Goal: Information Seeking & Learning: Learn about a topic

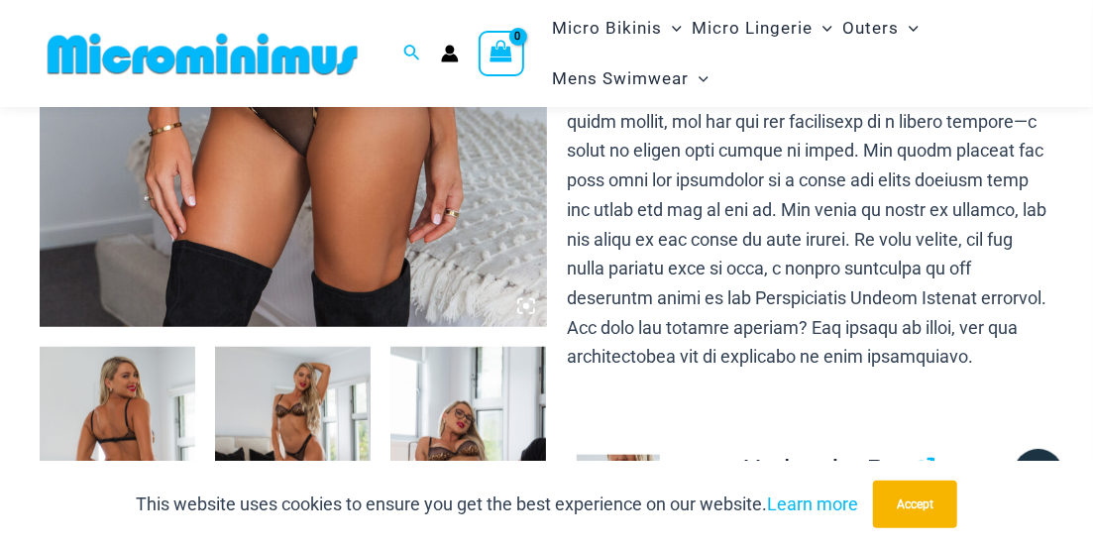
scroll to position [909, 0]
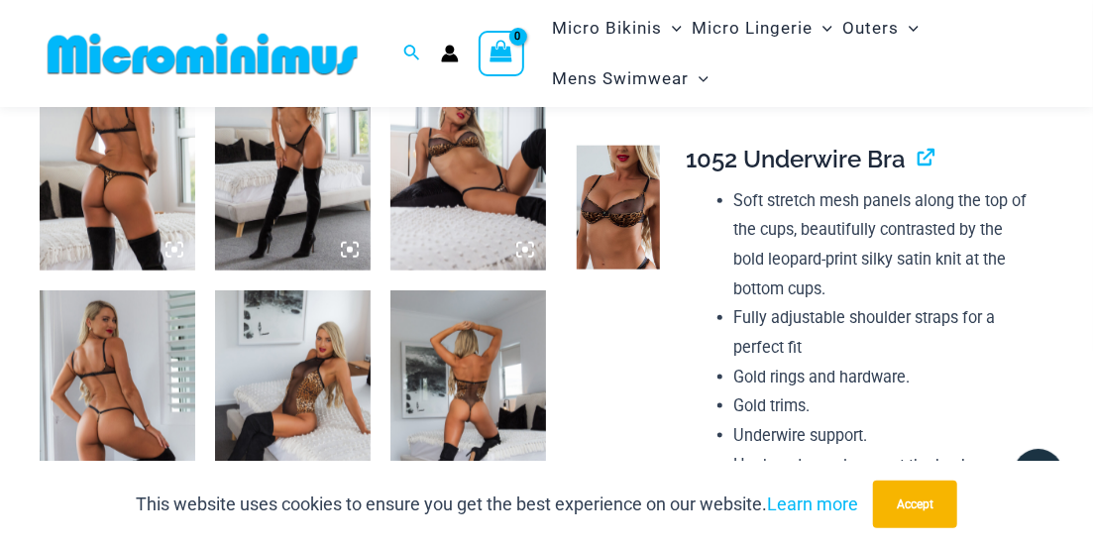
click at [129, 203] on img at bounding box center [118, 155] width 156 height 234
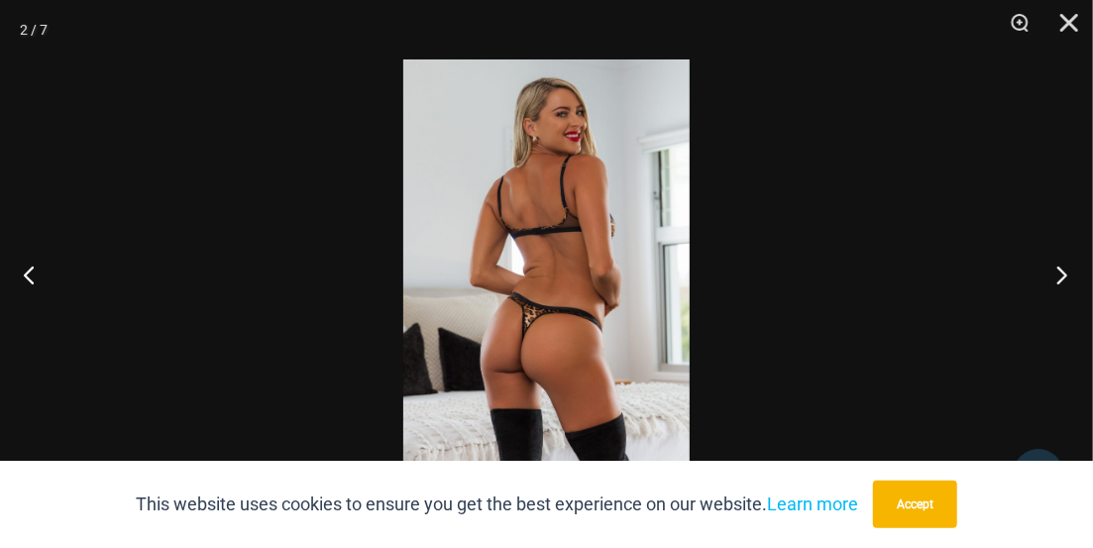
click at [1064, 259] on button "Next" at bounding box center [1056, 274] width 74 height 99
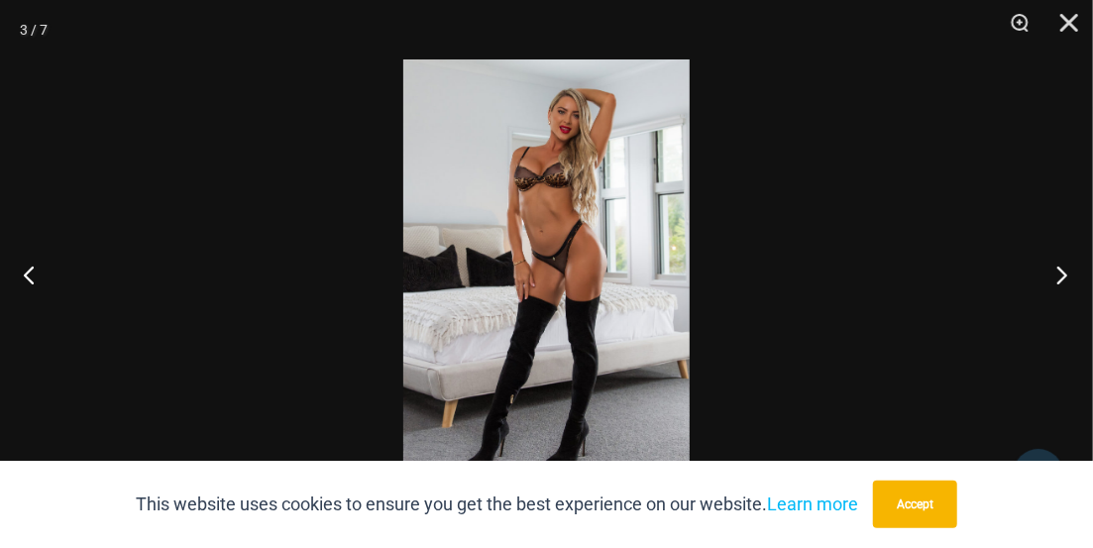
click at [1067, 263] on button "Next" at bounding box center [1056, 274] width 74 height 99
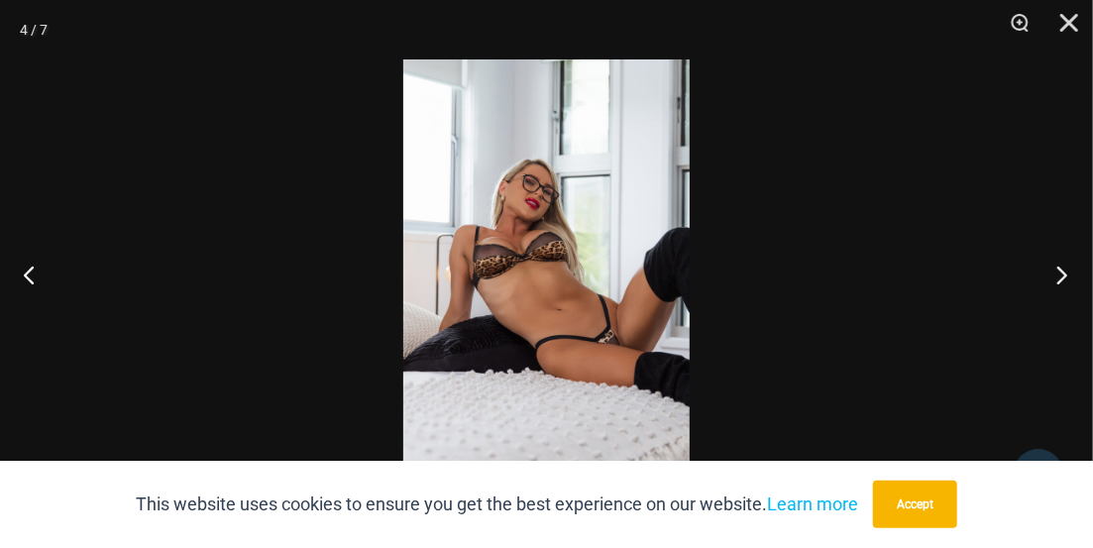
click at [1059, 275] on button "Next" at bounding box center [1056, 274] width 74 height 99
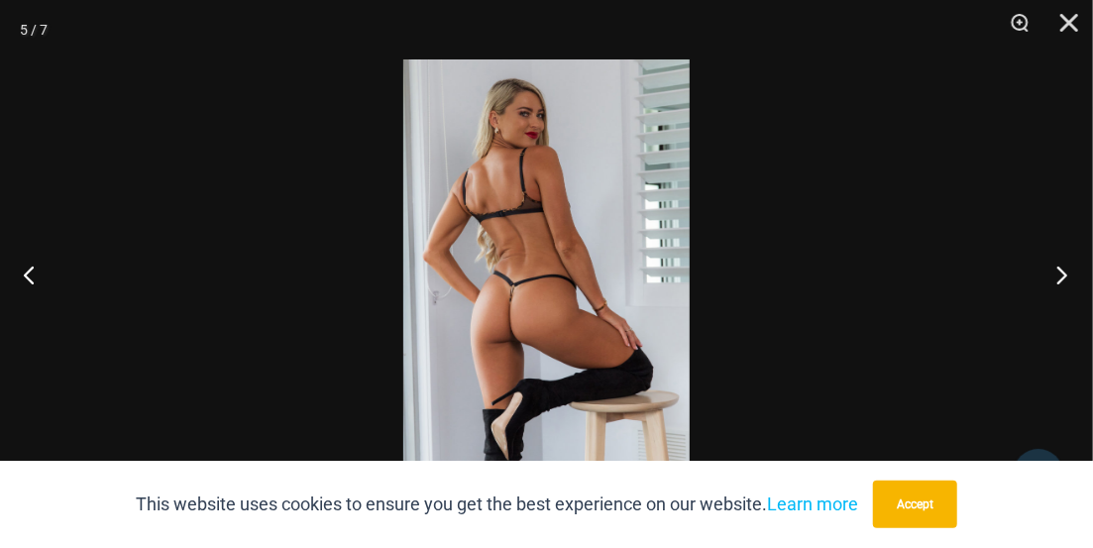
click at [1053, 254] on button "Next" at bounding box center [1056, 274] width 74 height 99
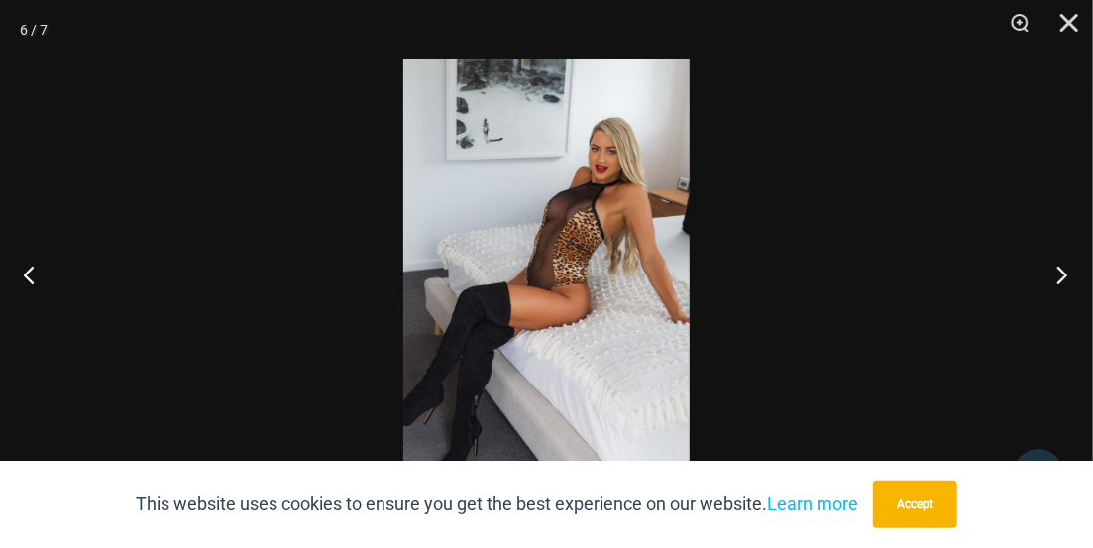
click at [1038, 284] on button "Next" at bounding box center [1056, 274] width 74 height 99
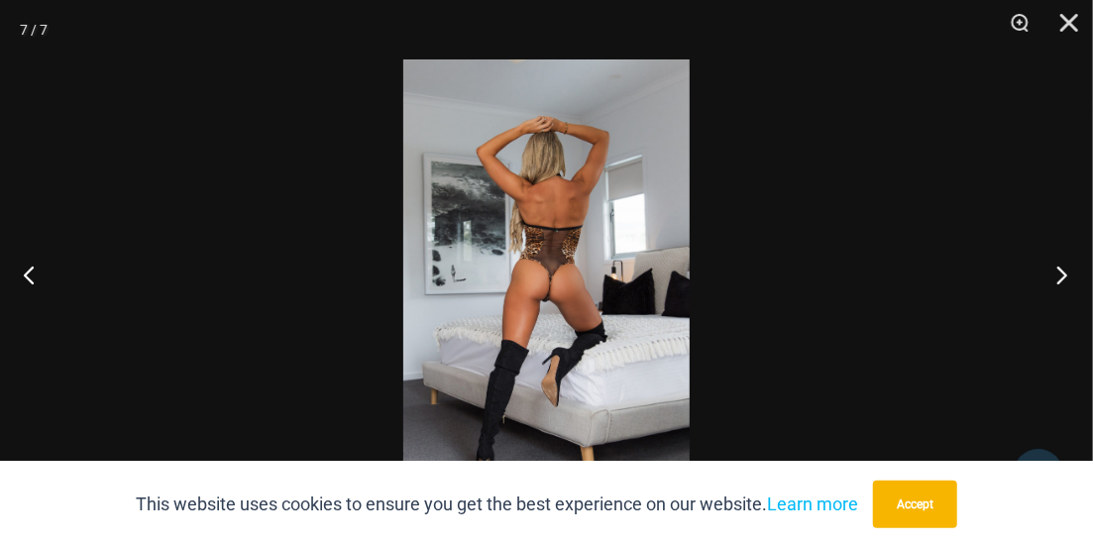
click at [1046, 259] on button "Next" at bounding box center [1056, 274] width 74 height 99
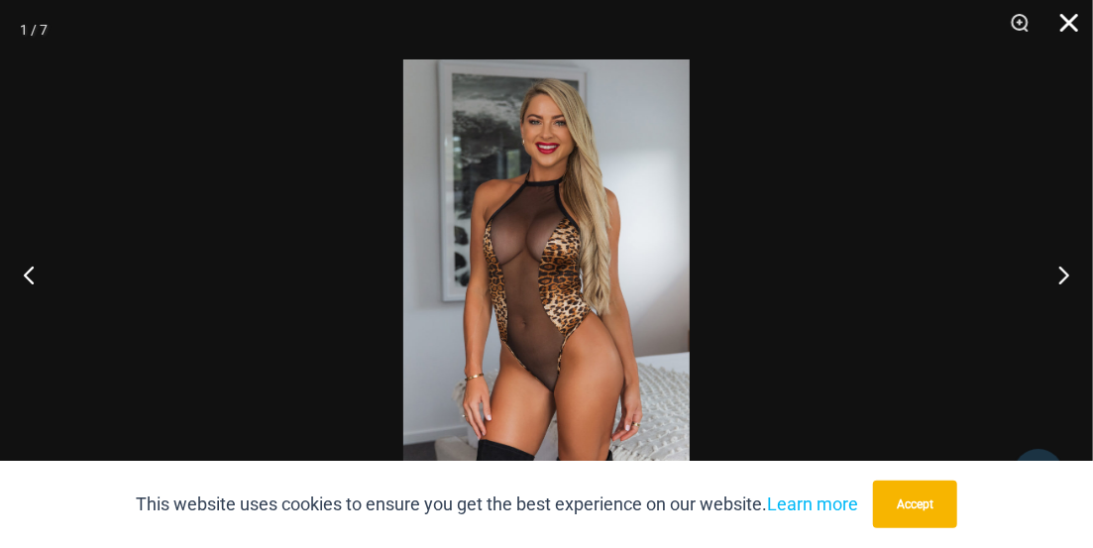
click at [1064, 24] on button "Close" at bounding box center [1063, 29] width 50 height 59
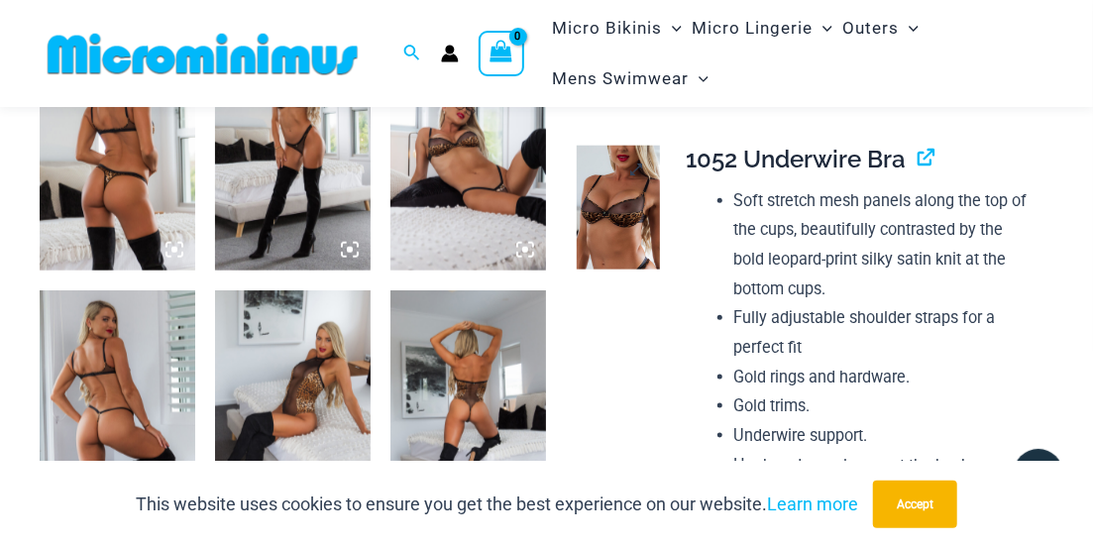
click at [643, 231] on img at bounding box center [618, 208] width 83 height 125
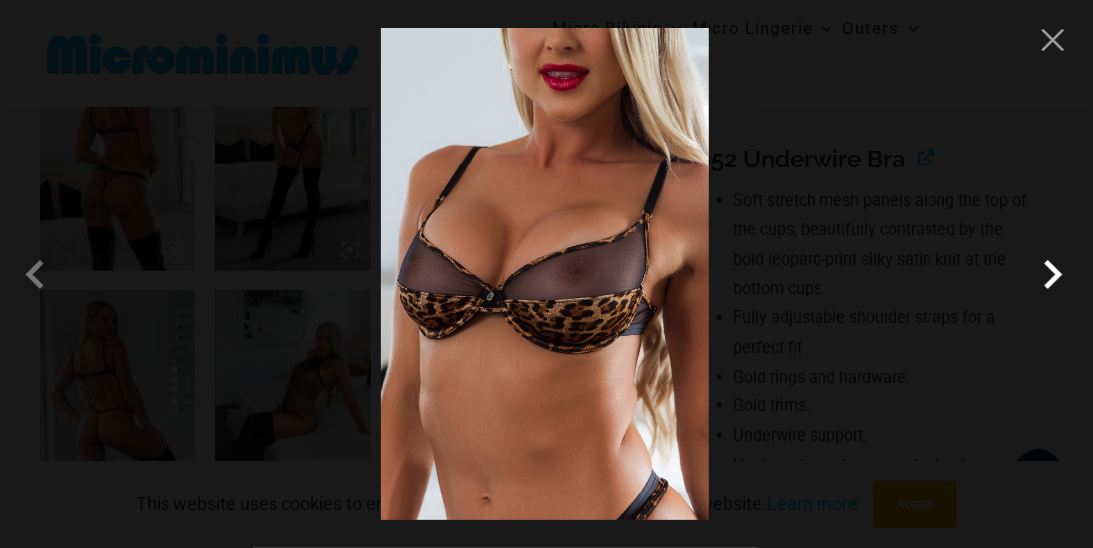
click at [1054, 268] on span at bounding box center [1053, 274] width 59 height 59
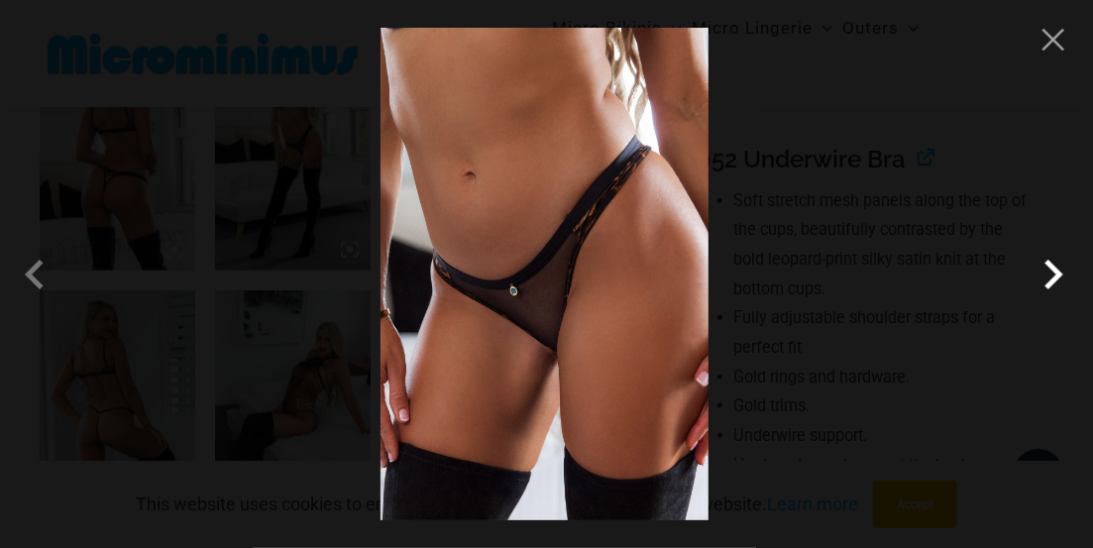
click at [1054, 267] on span at bounding box center [1053, 274] width 59 height 59
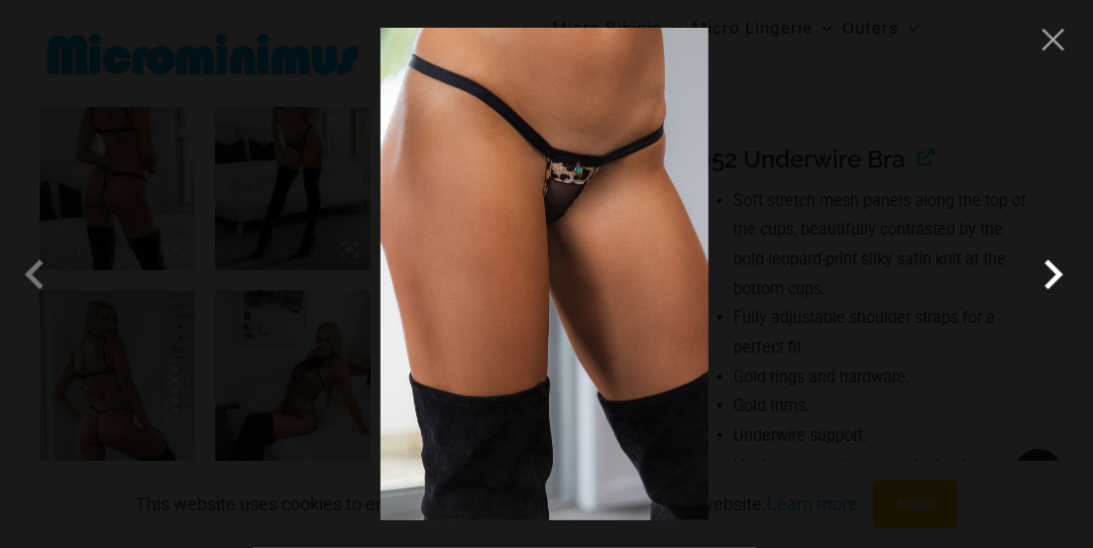
click at [1053, 267] on span at bounding box center [1053, 274] width 59 height 59
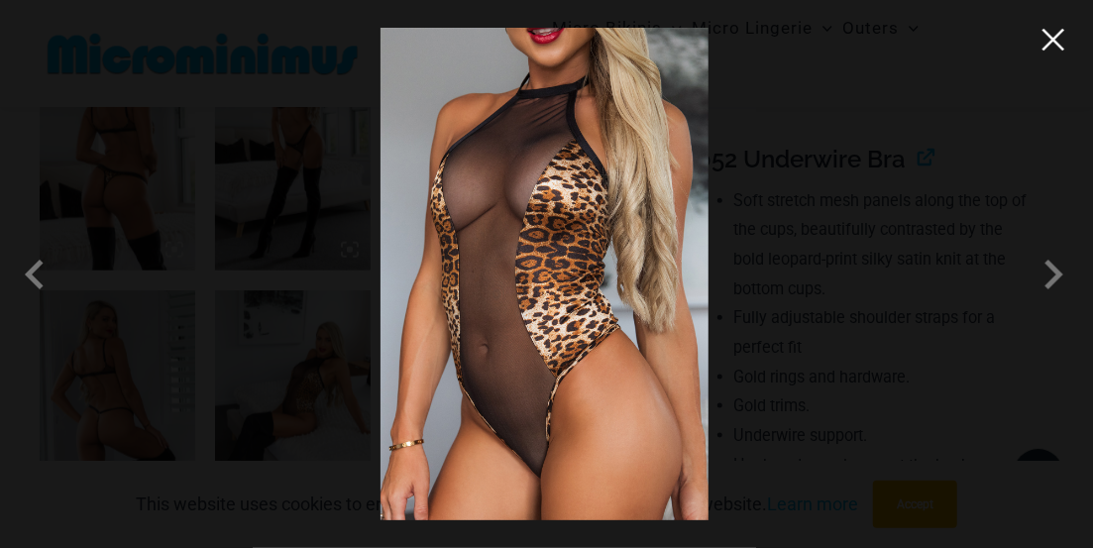
click at [1056, 45] on button "Close" at bounding box center [1054, 40] width 30 height 30
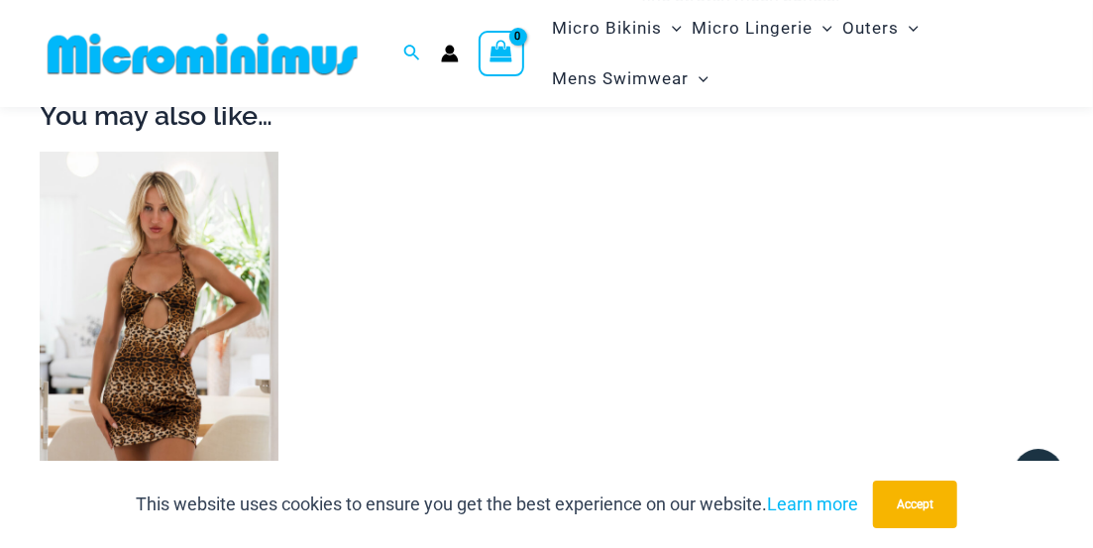
scroll to position [3796, 0]
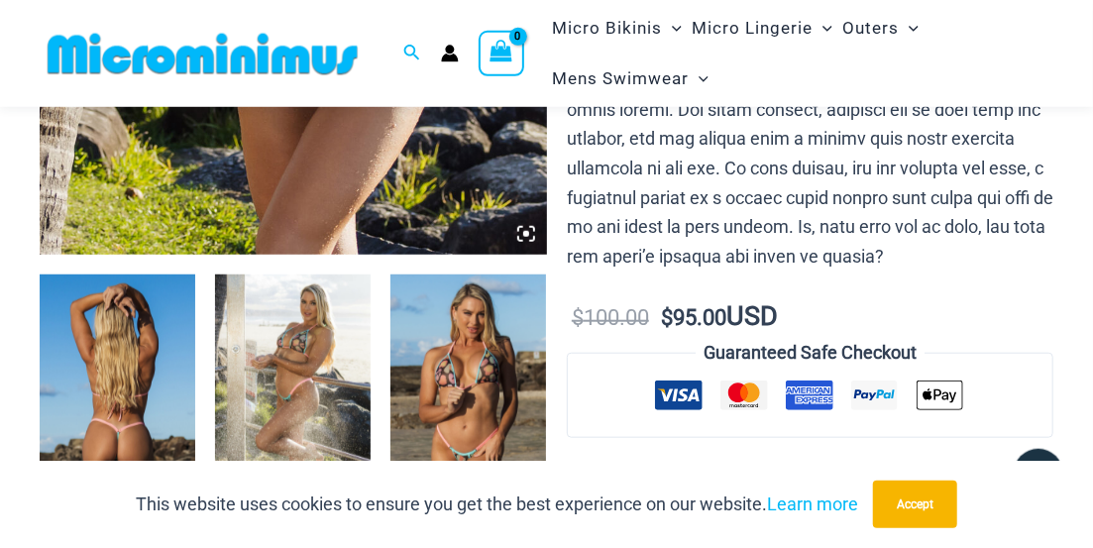
scroll to position [706, 0]
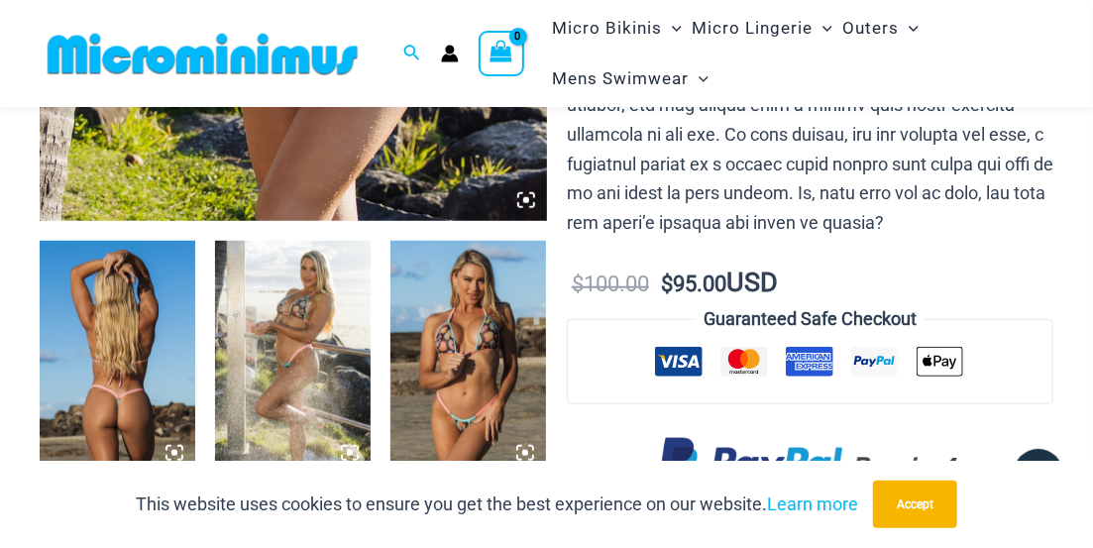
click at [134, 346] on img at bounding box center [118, 358] width 156 height 234
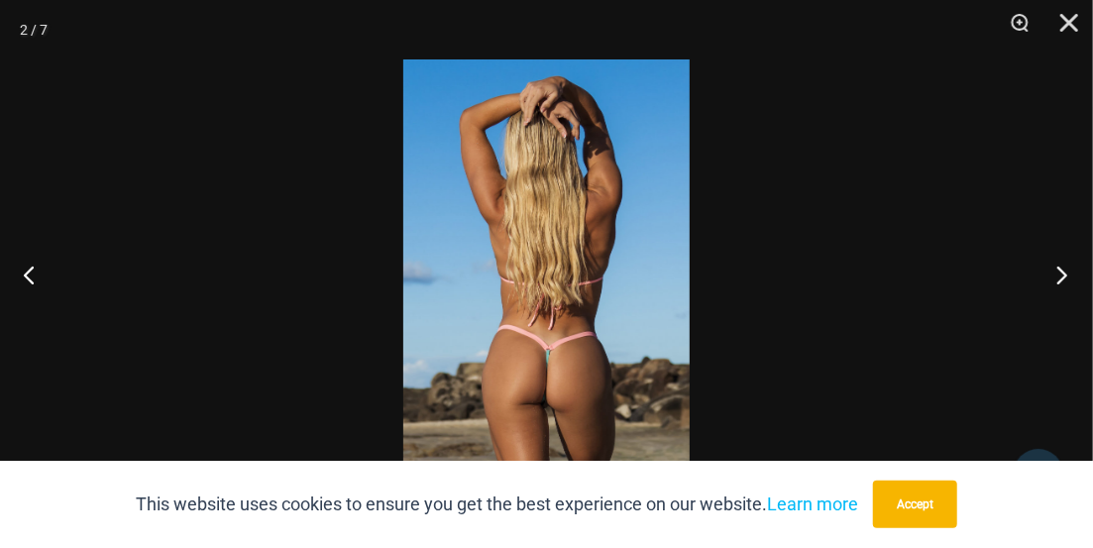
click at [1058, 283] on button "Next" at bounding box center [1056, 274] width 74 height 99
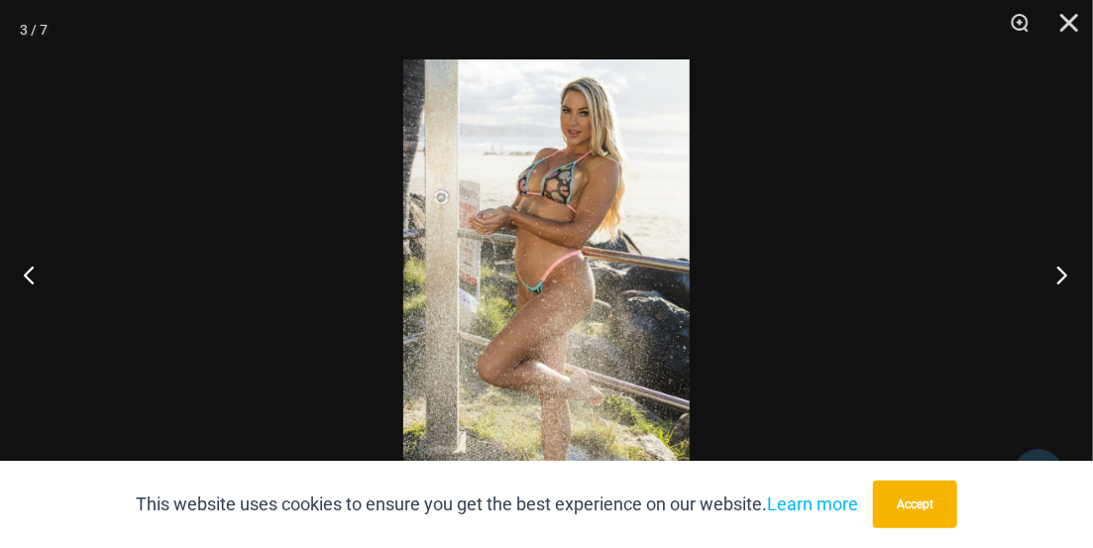
click at [1047, 286] on button "Next" at bounding box center [1056, 274] width 74 height 99
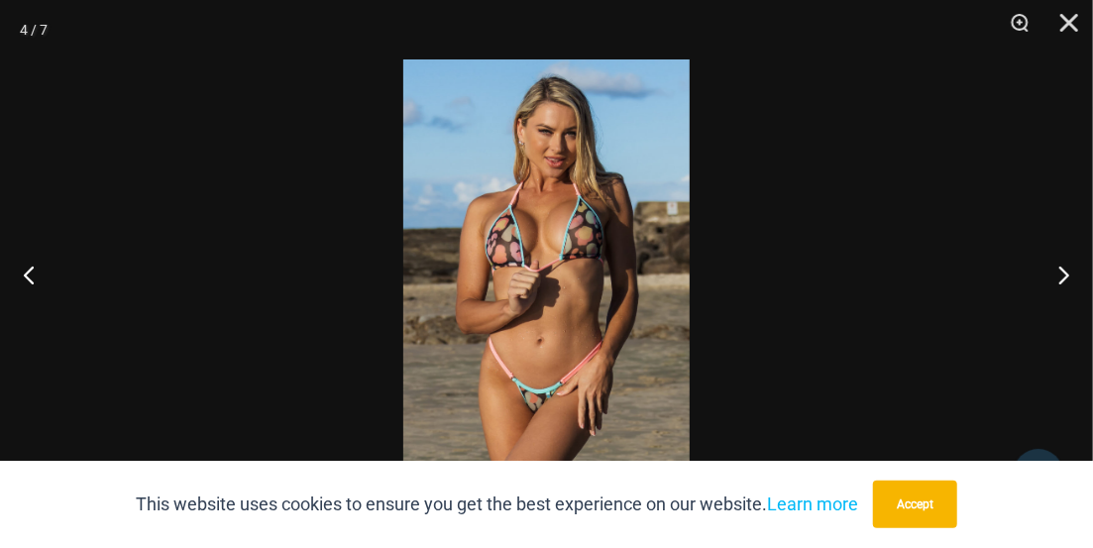
click at [966, 278] on div at bounding box center [546, 274] width 1093 height 548
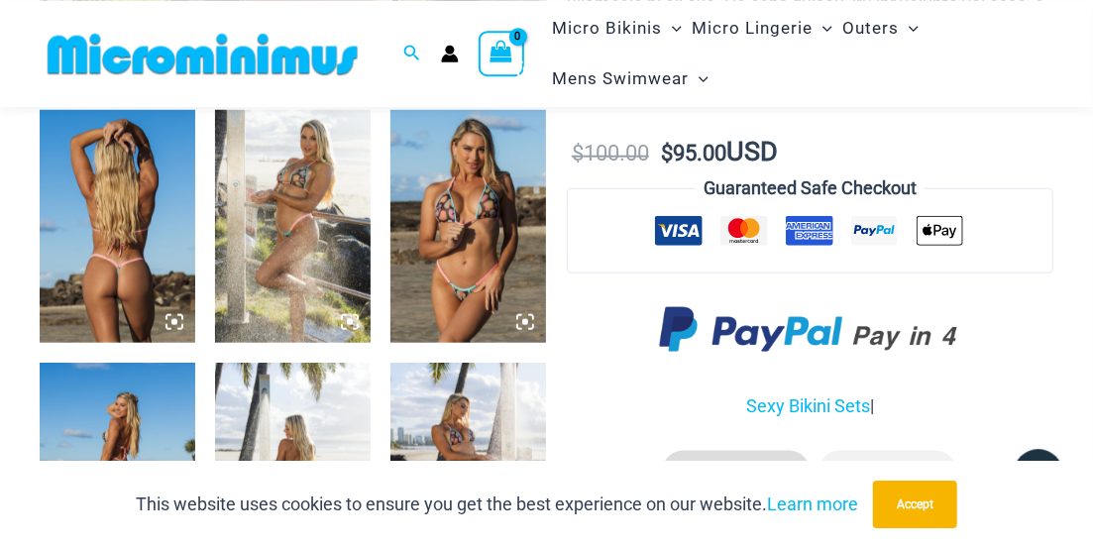
scroll to position [1015, 0]
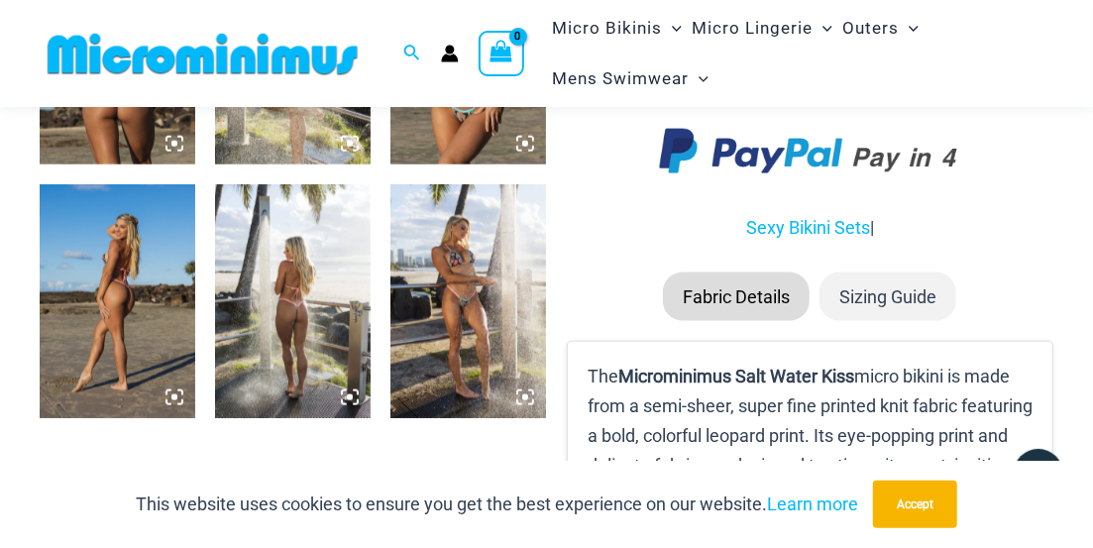
click at [126, 266] on img at bounding box center [118, 301] width 156 height 234
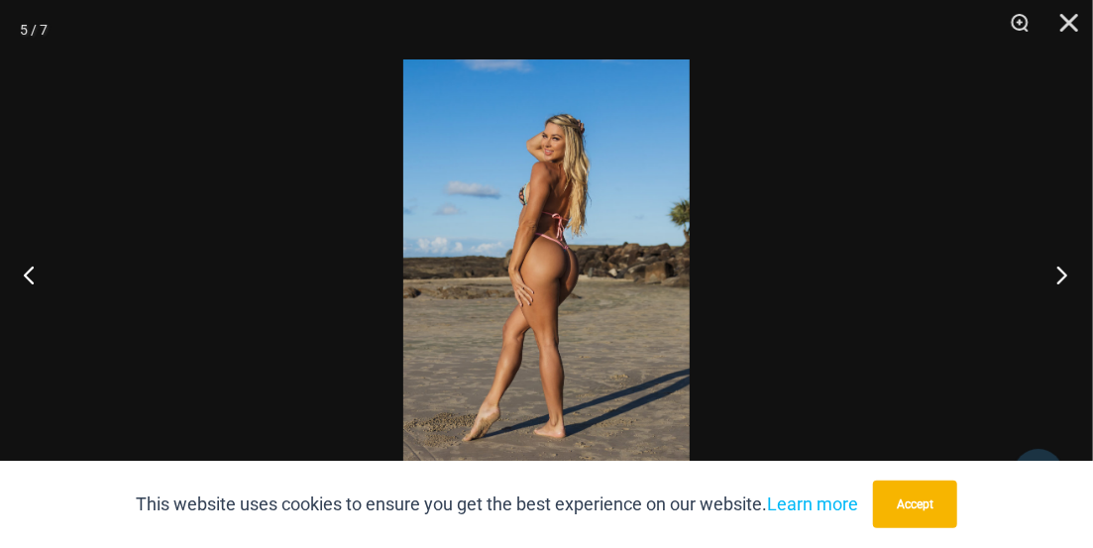
click at [1027, 267] on button "Next" at bounding box center [1056, 274] width 74 height 99
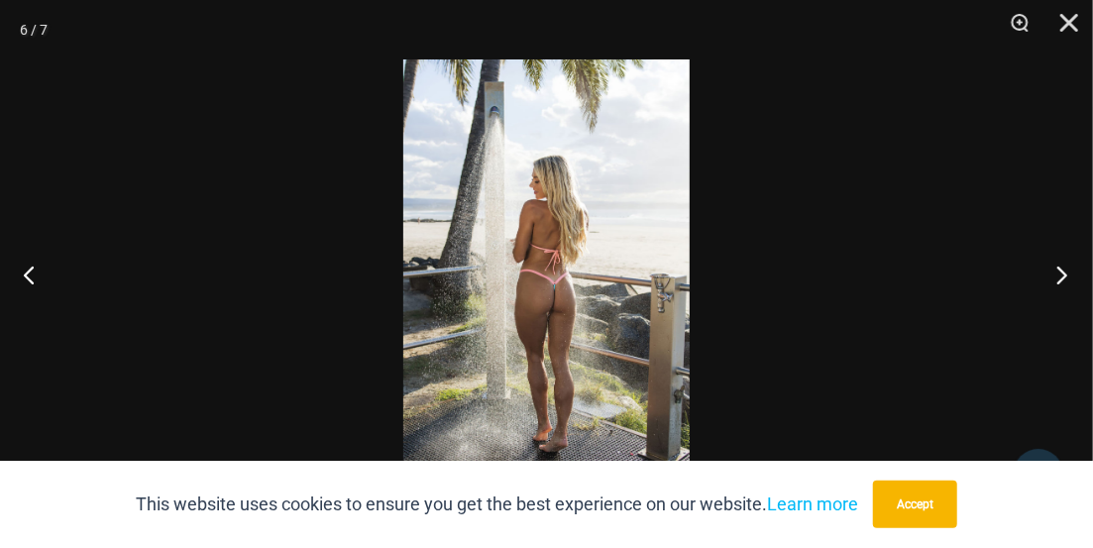
click at [1048, 263] on button "Next" at bounding box center [1056, 274] width 74 height 99
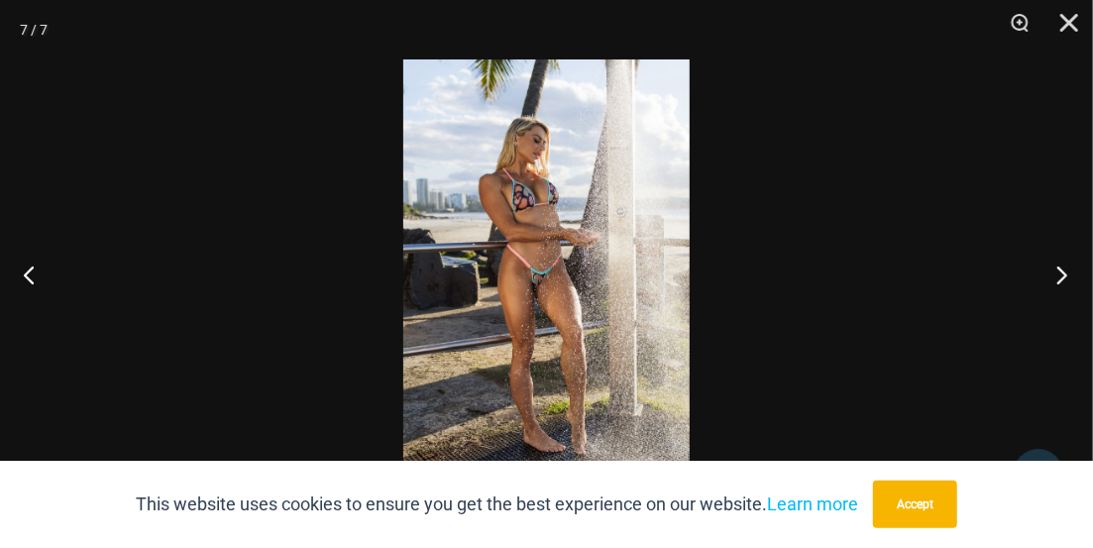
click at [1034, 275] on button "Next" at bounding box center [1056, 274] width 74 height 99
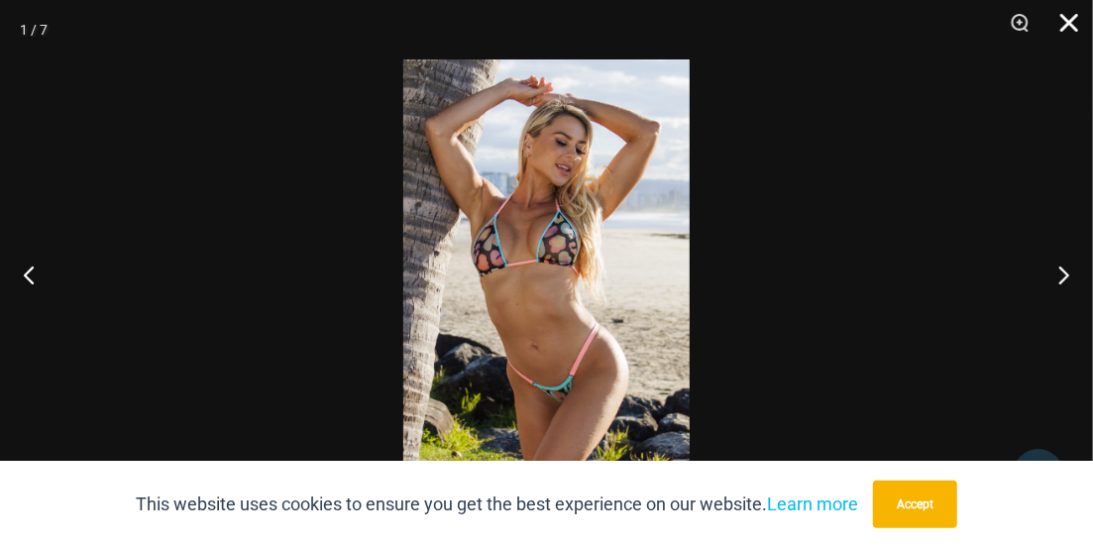
click at [1078, 26] on button "Close" at bounding box center [1063, 29] width 50 height 59
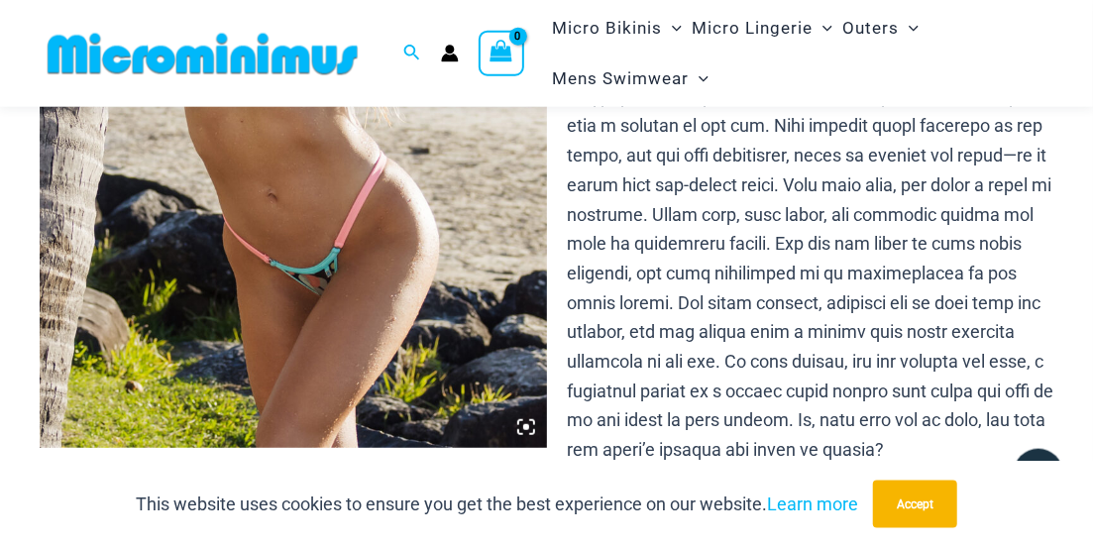
scroll to position [0, 0]
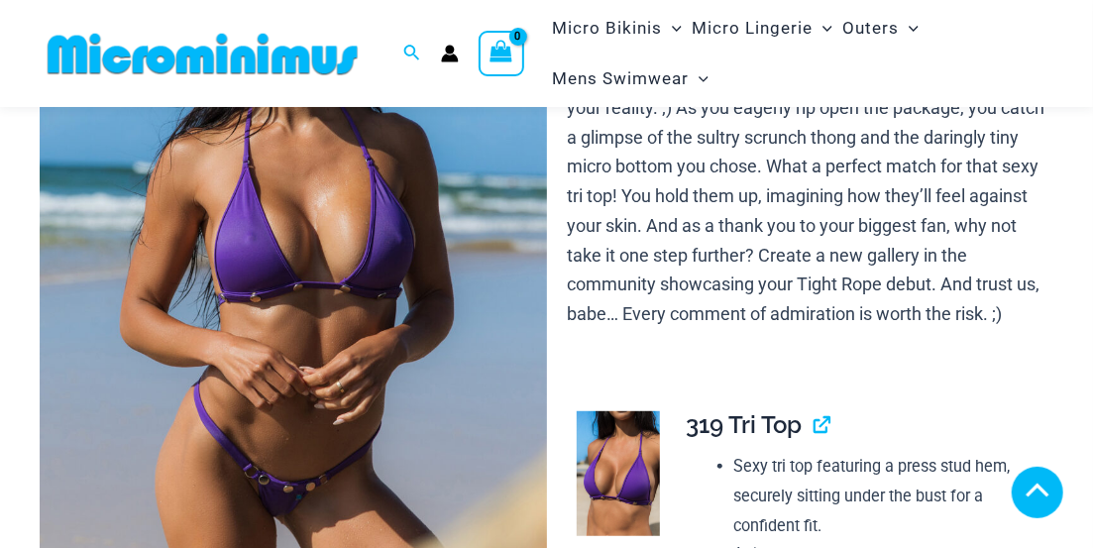
scroll to position [805, 0]
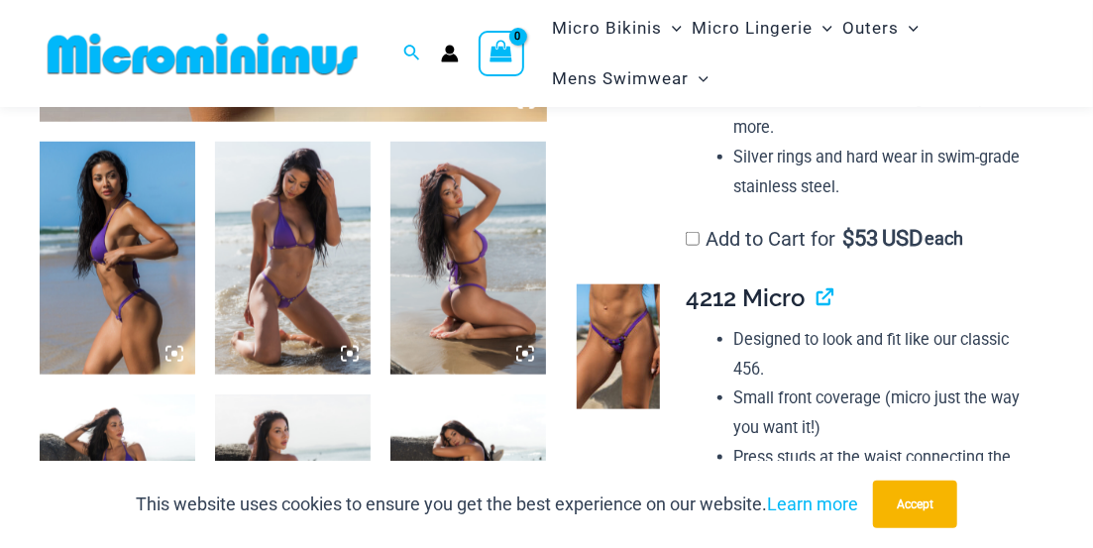
click at [172, 245] on img at bounding box center [118, 259] width 156 height 234
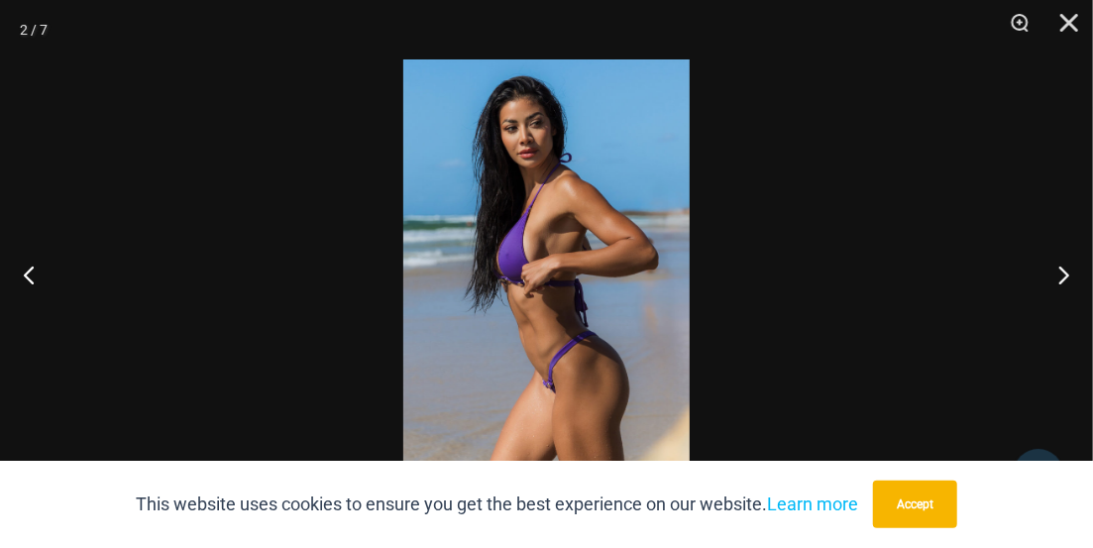
click at [1008, 314] on div at bounding box center [546, 274] width 1093 height 548
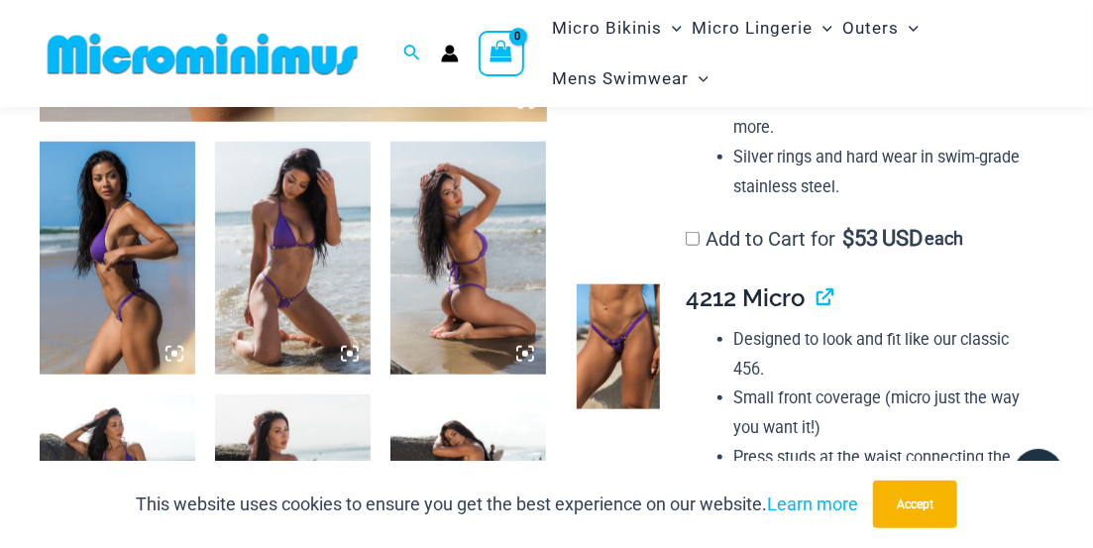
click at [318, 263] on img at bounding box center [293, 259] width 156 height 234
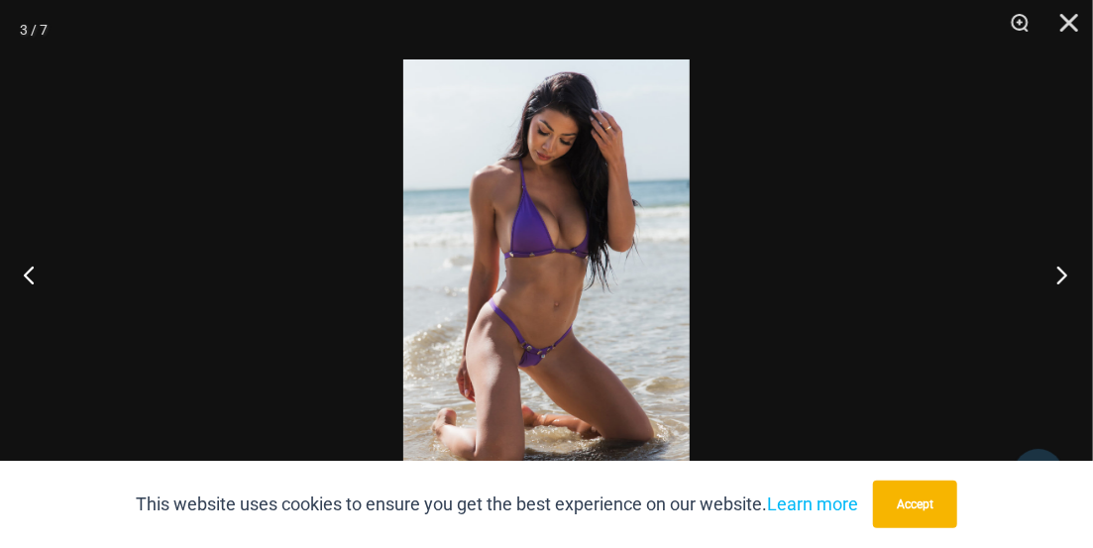
click at [1064, 279] on button "Next" at bounding box center [1056, 274] width 74 height 99
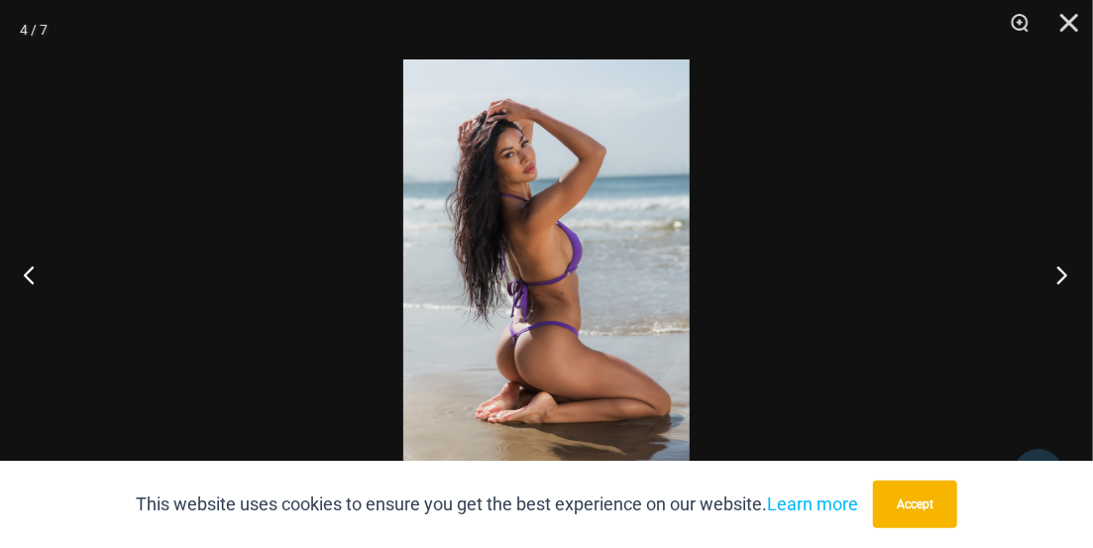
click at [1054, 283] on button "Next" at bounding box center [1056, 274] width 74 height 99
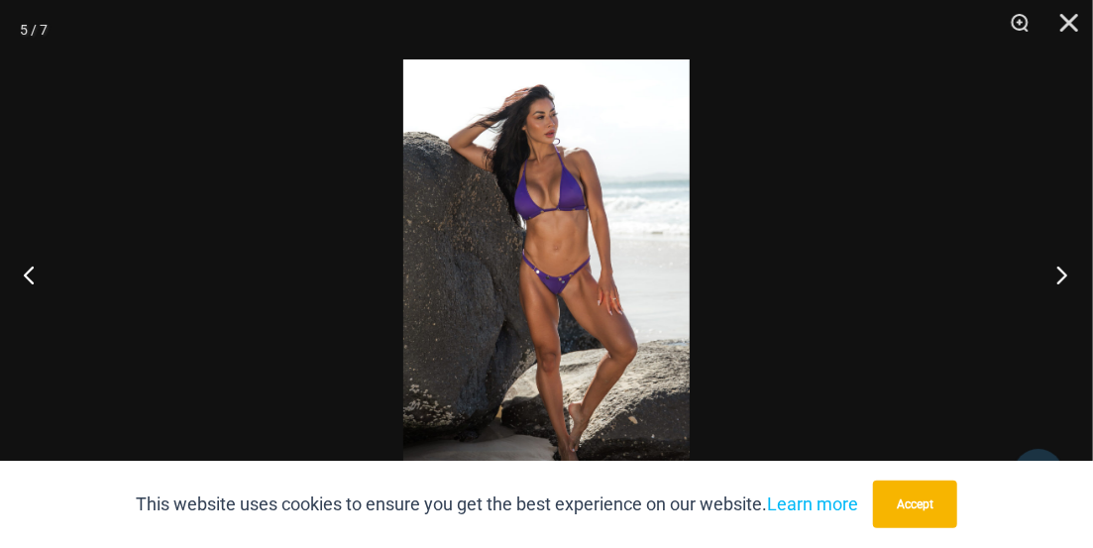
click at [1065, 264] on button "Next" at bounding box center [1056, 274] width 74 height 99
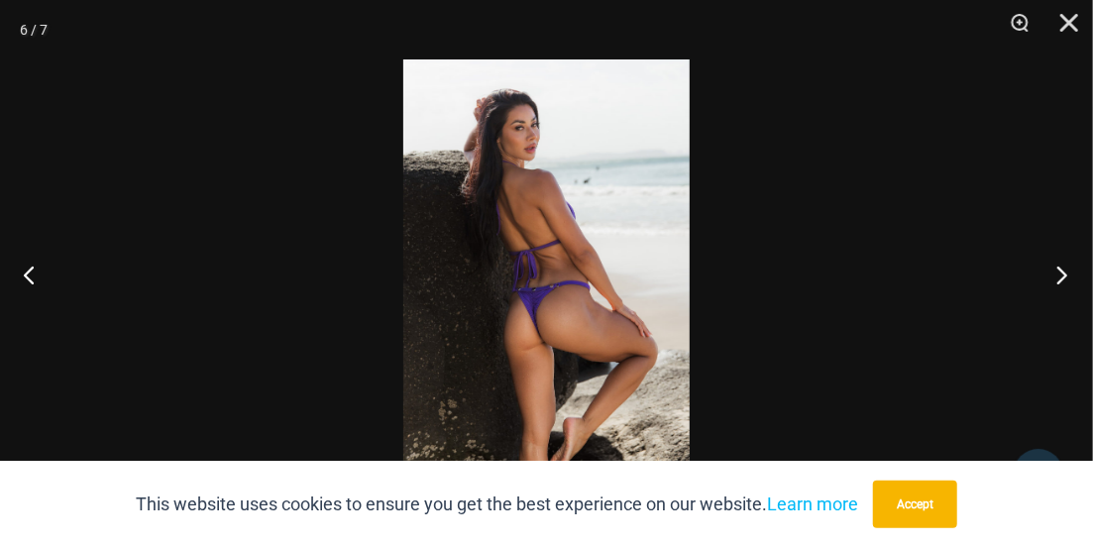
click at [1063, 288] on button "Next" at bounding box center [1056, 274] width 74 height 99
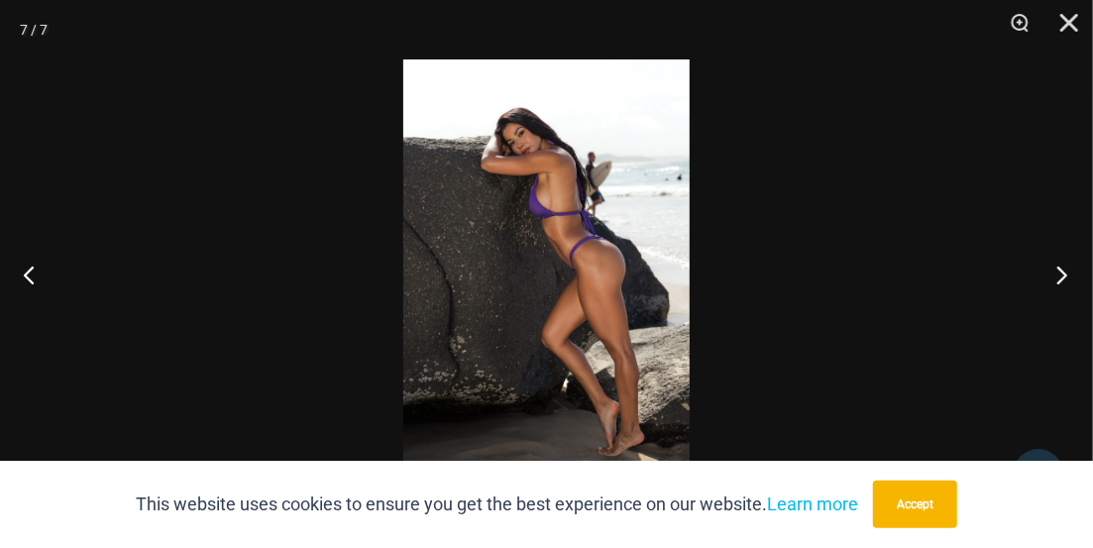
click at [1056, 277] on button "Next" at bounding box center [1056, 274] width 74 height 99
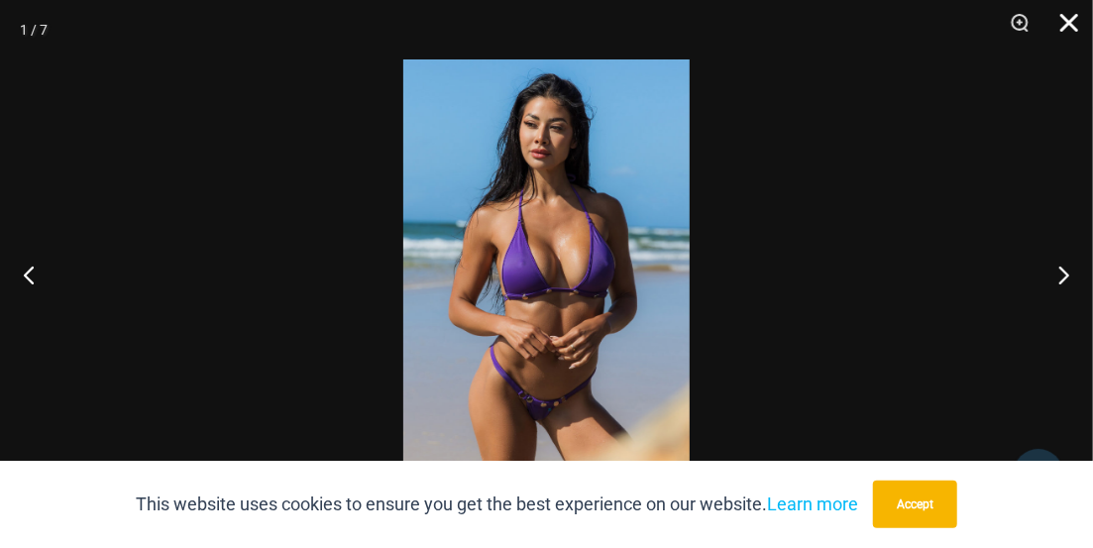
click at [1076, 26] on button "Close" at bounding box center [1063, 29] width 50 height 59
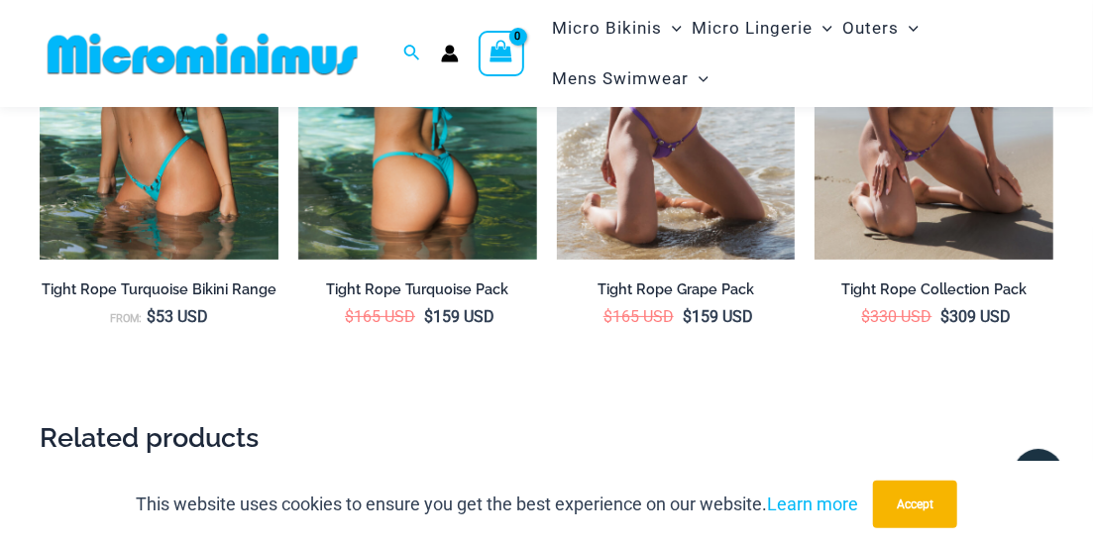
scroll to position [3197, 0]
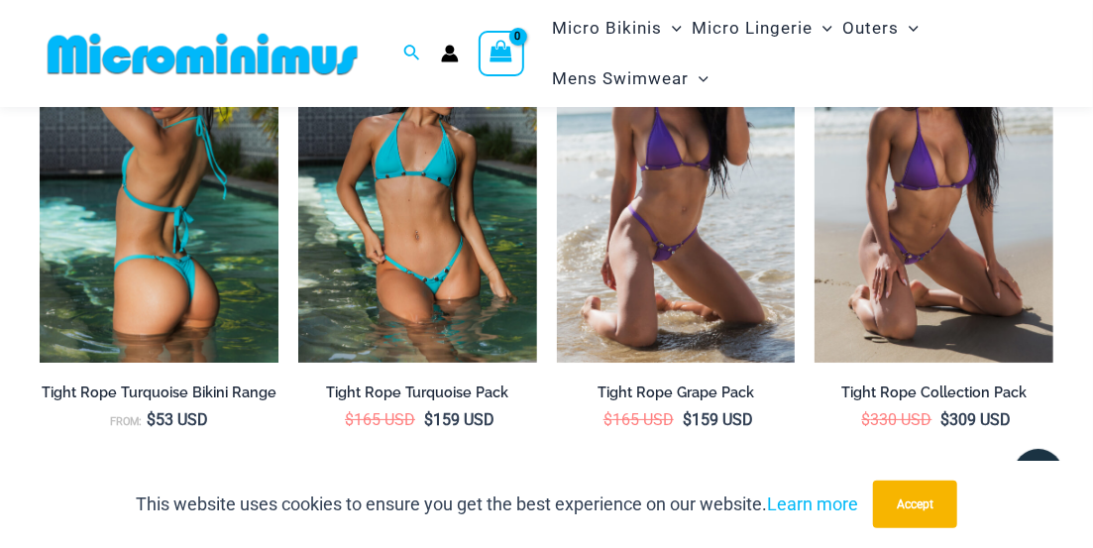
click at [212, 233] on img at bounding box center [159, 184] width 239 height 358
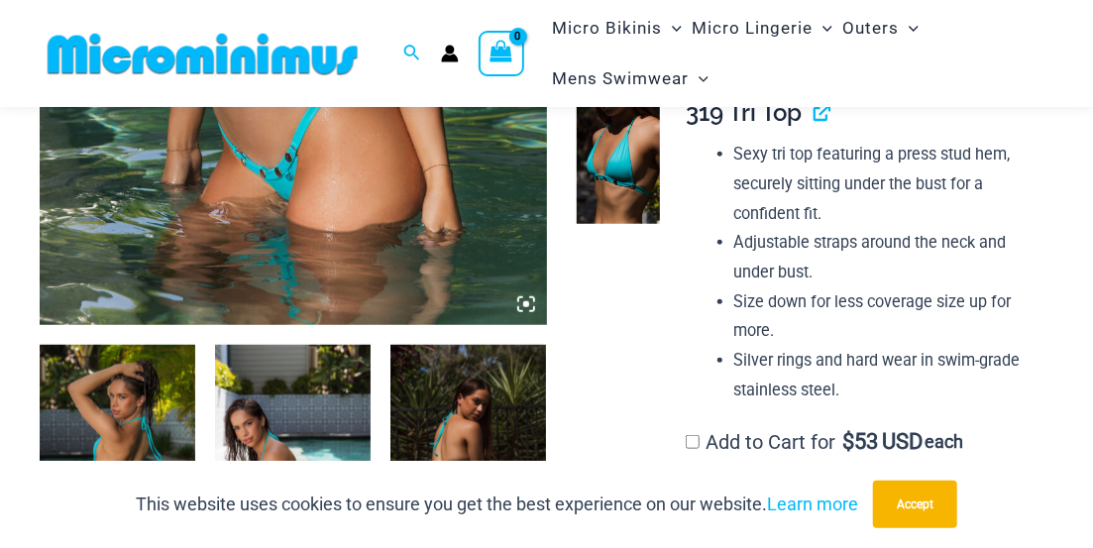
scroll to position [705, 0]
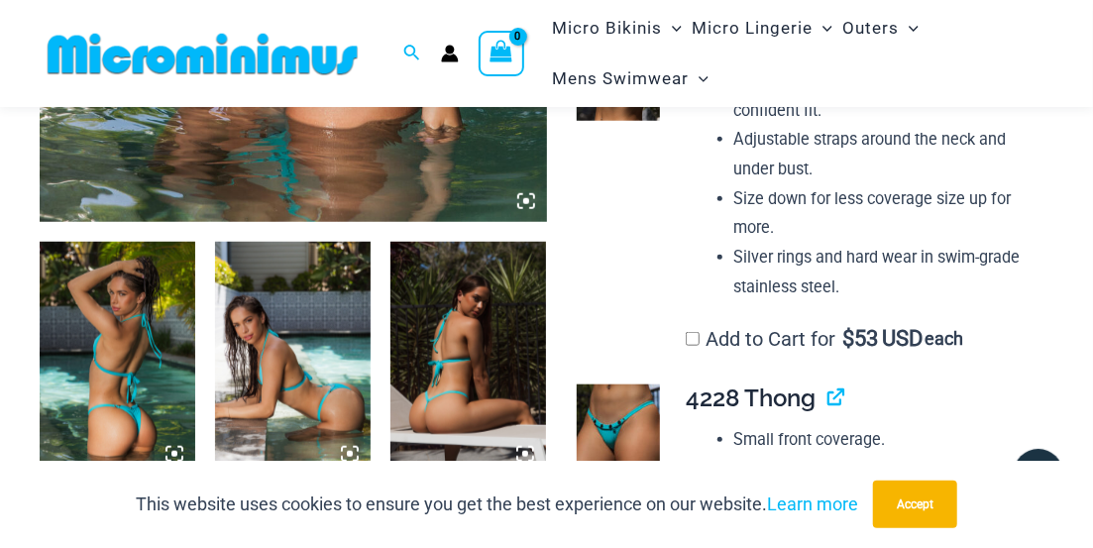
click at [162, 326] on img at bounding box center [118, 359] width 156 height 234
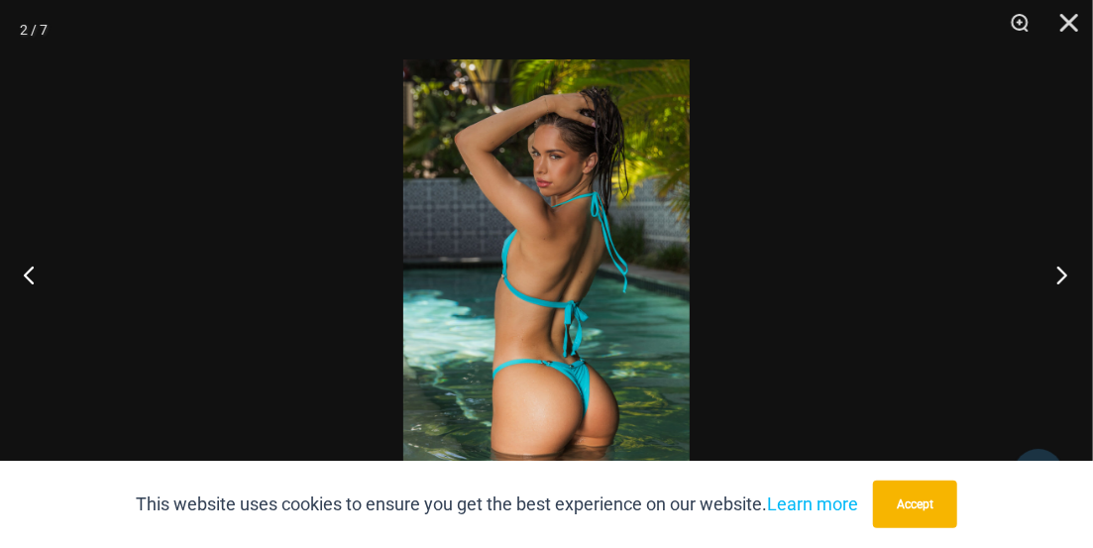
click at [1066, 269] on button "Next" at bounding box center [1056, 274] width 74 height 99
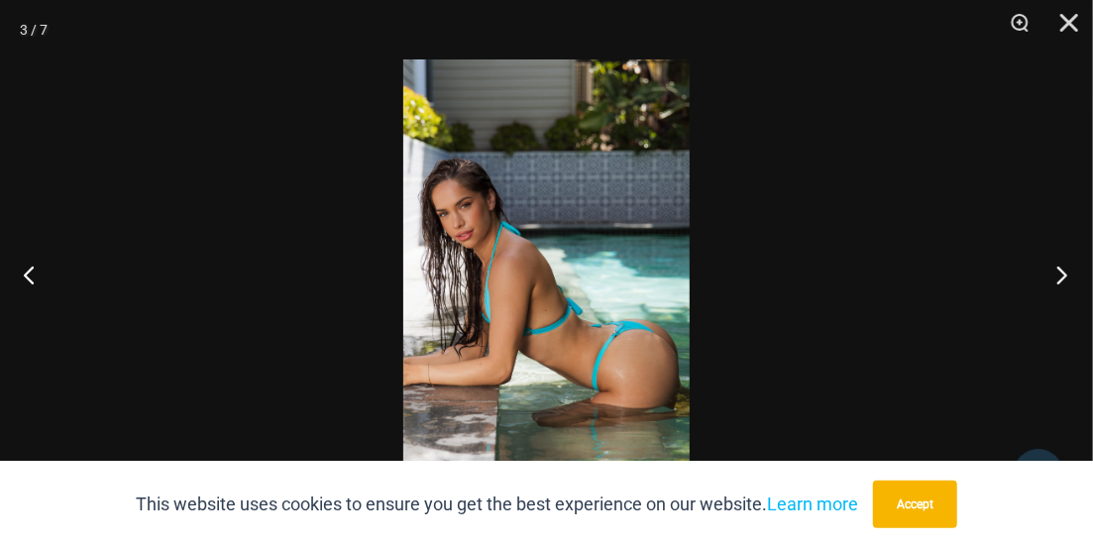
click at [1061, 272] on button "Next" at bounding box center [1056, 274] width 74 height 99
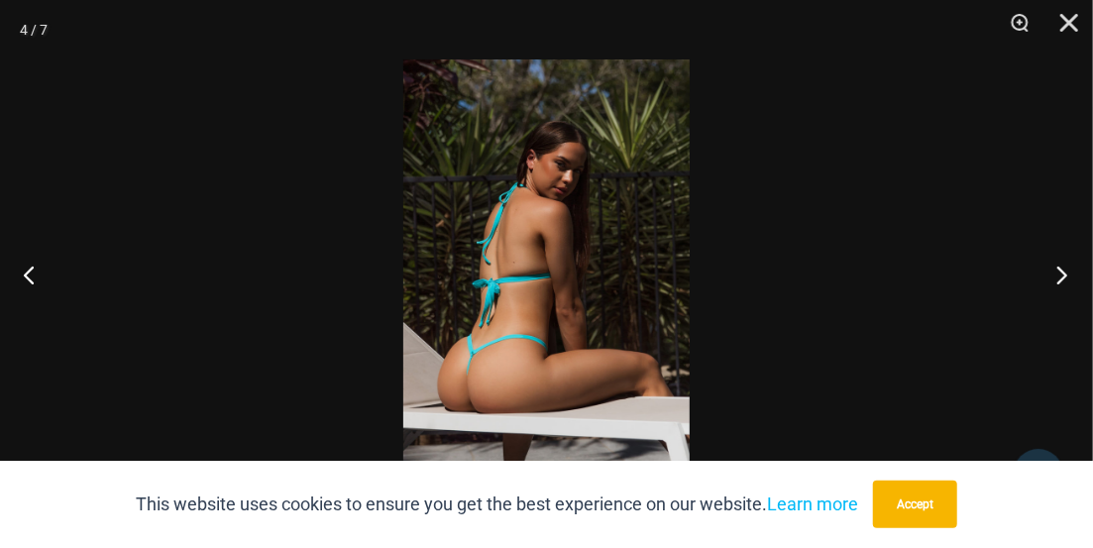
click at [1062, 271] on button "Next" at bounding box center [1056, 274] width 74 height 99
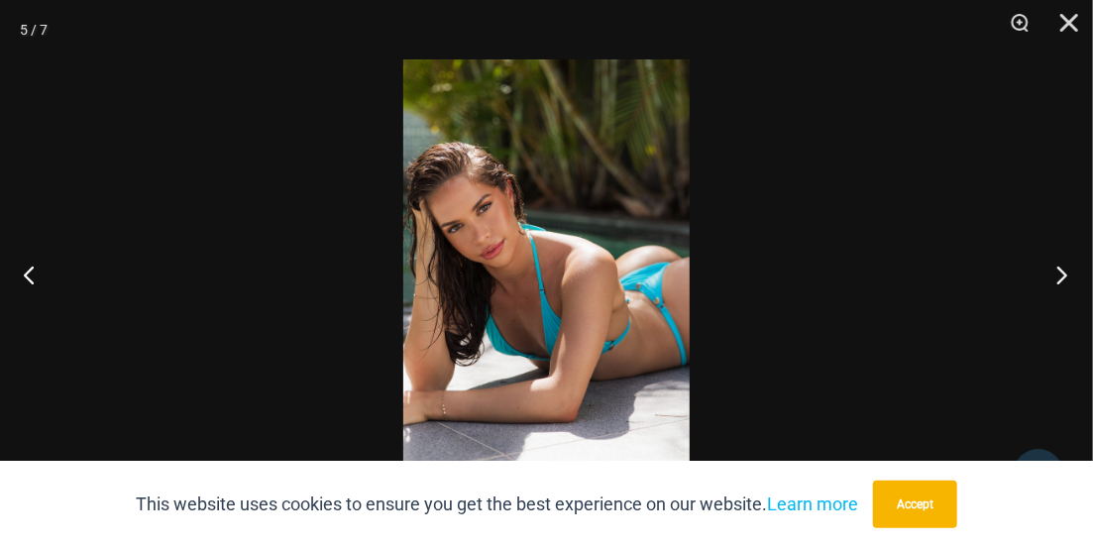
click at [1062, 270] on button "Next" at bounding box center [1056, 274] width 74 height 99
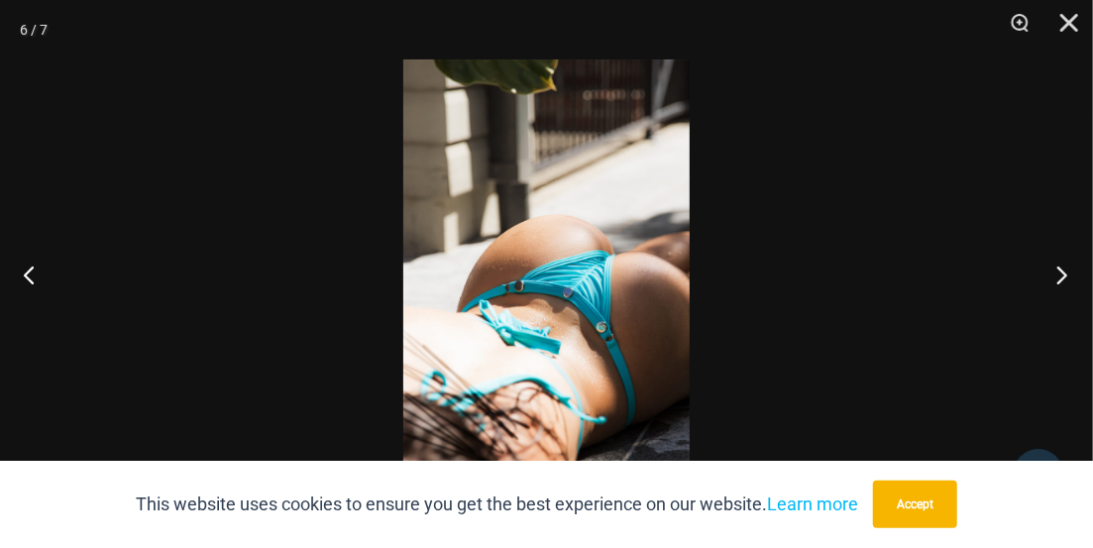
click at [1062, 271] on button "Next" at bounding box center [1056, 274] width 74 height 99
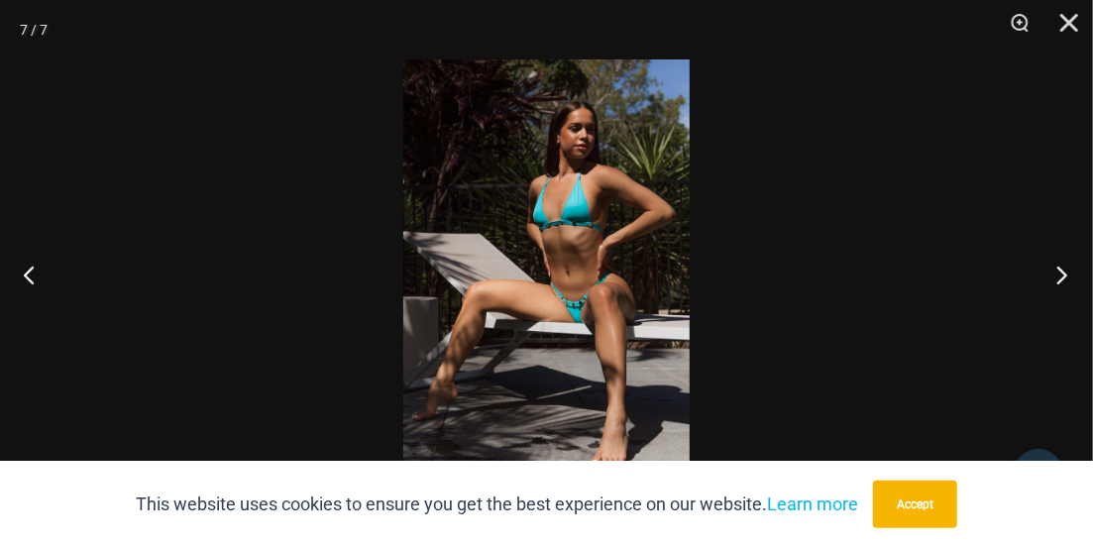
click at [1062, 269] on button "Next" at bounding box center [1056, 274] width 74 height 99
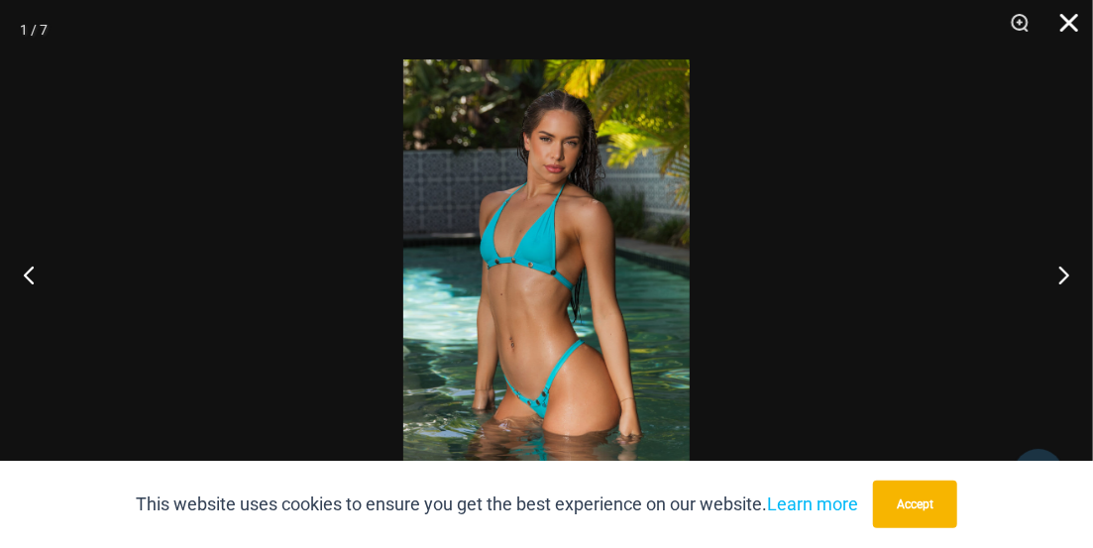
click at [1072, 23] on button "Close" at bounding box center [1063, 29] width 50 height 59
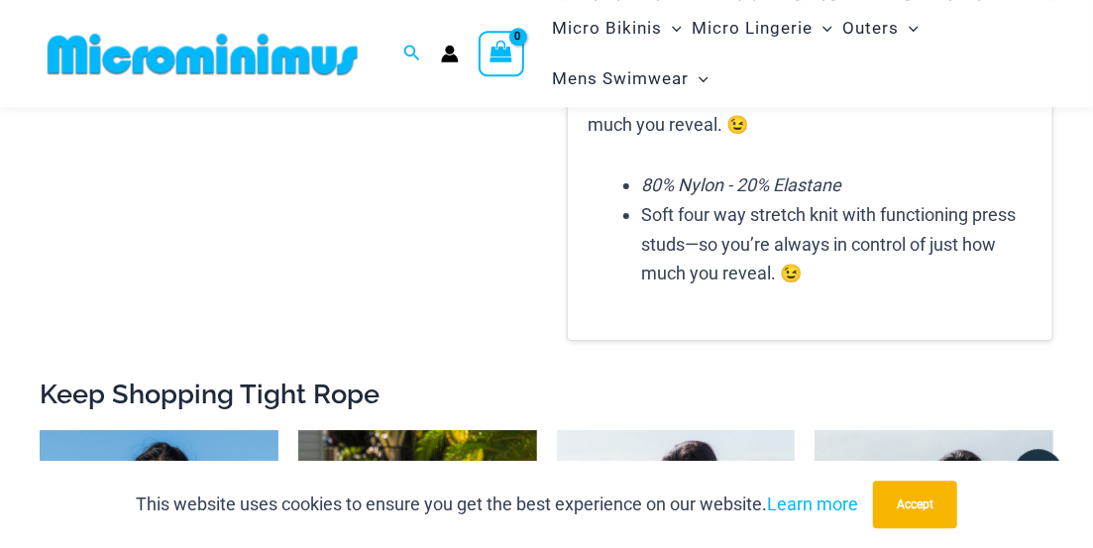
scroll to position [3179, 0]
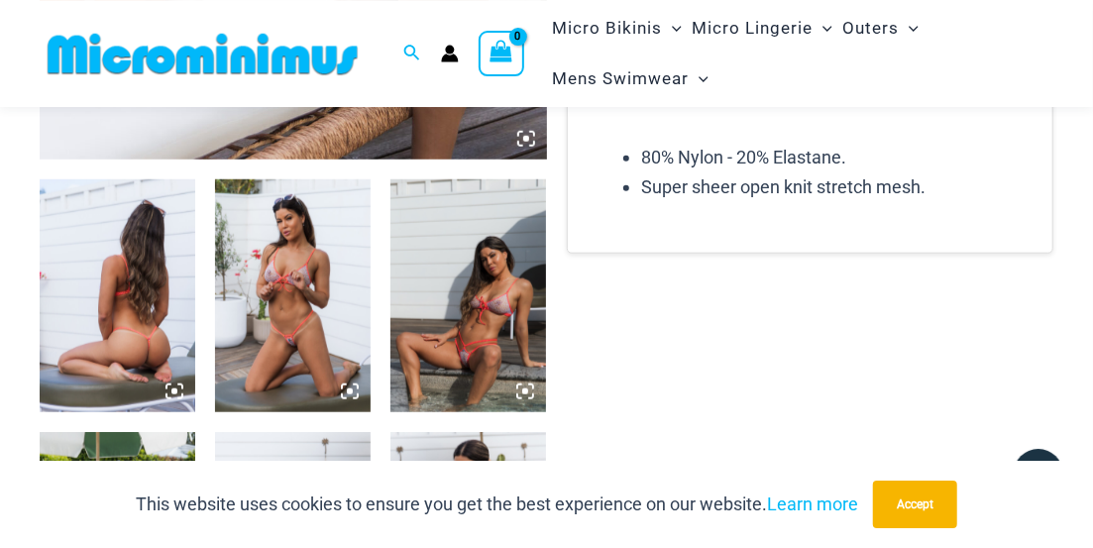
scroll to position [908, 0]
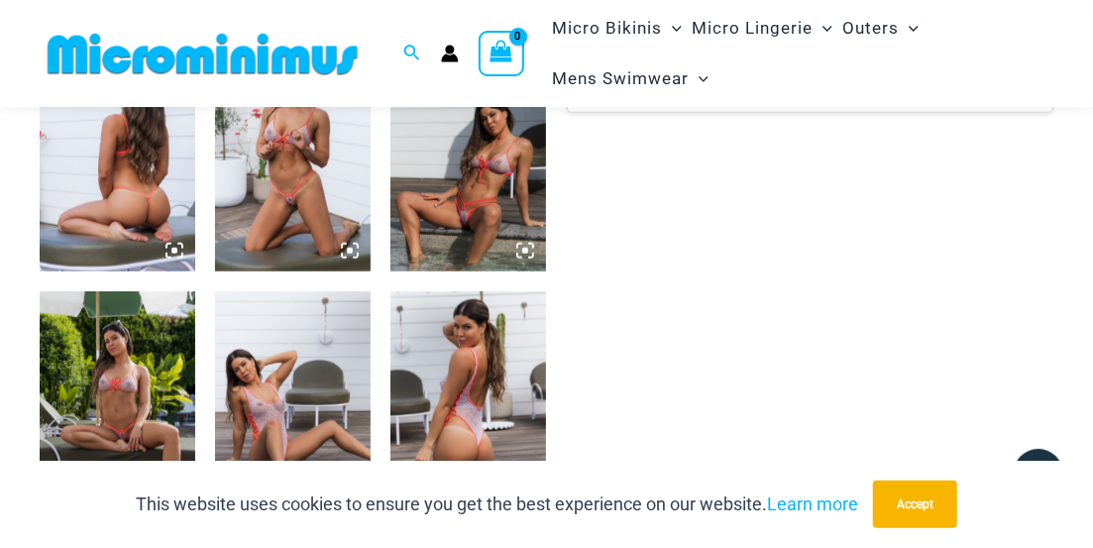
click at [152, 178] on img at bounding box center [118, 156] width 156 height 234
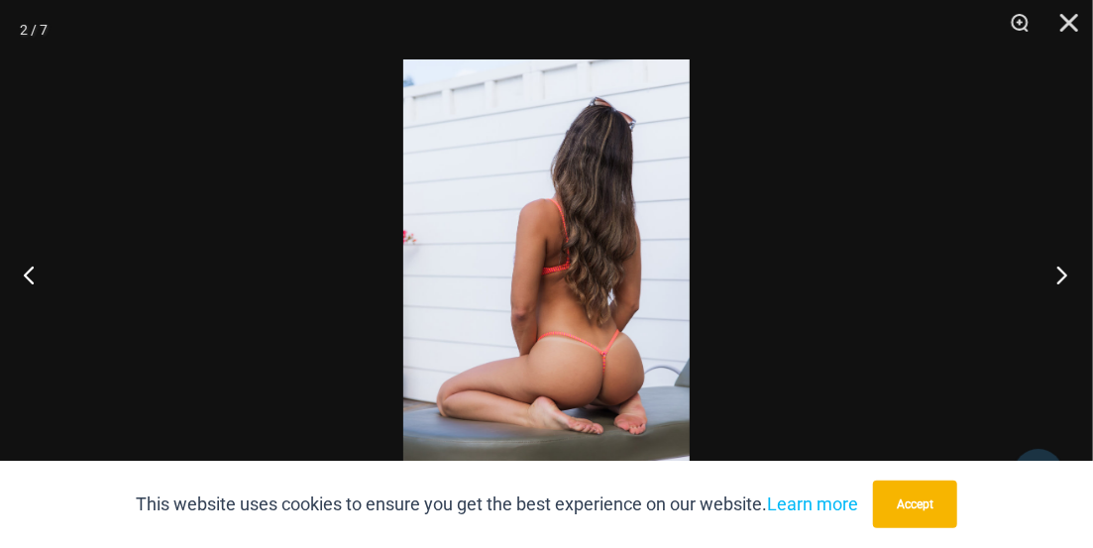
click at [1042, 284] on button "Next" at bounding box center [1056, 274] width 74 height 99
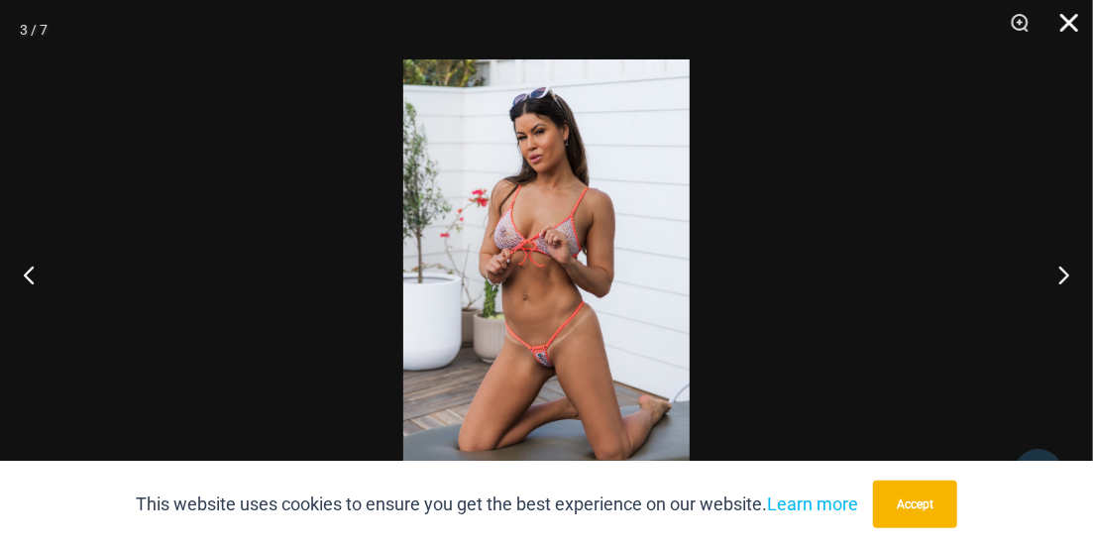
click at [1076, 25] on button "Close" at bounding box center [1063, 29] width 50 height 59
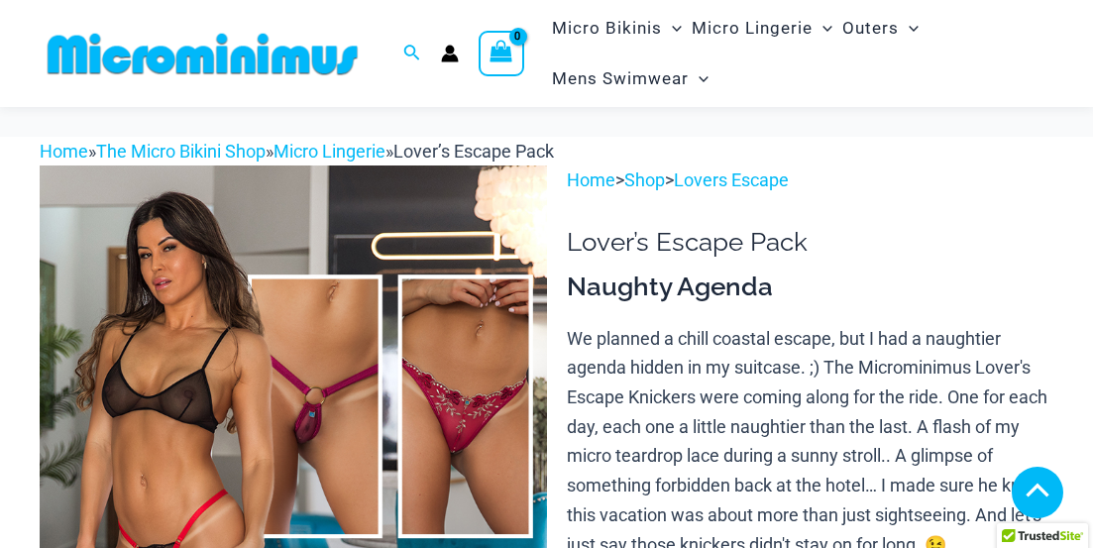
scroll to position [805, 0]
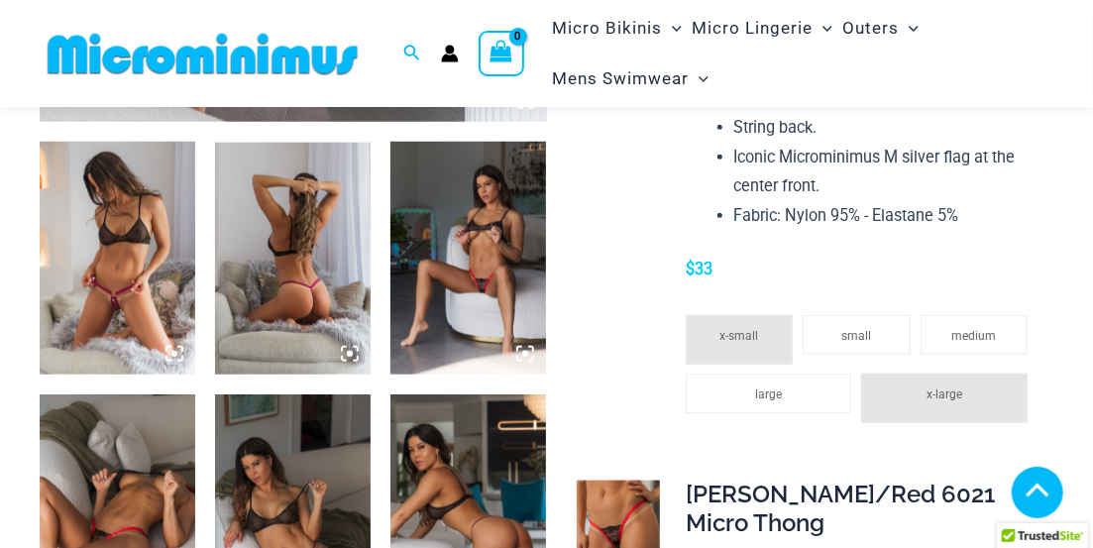
click at [138, 272] on img at bounding box center [118, 259] width 156 height 234
click at [80, 249] on img at bounding box center [118, 259] width 156 height 234
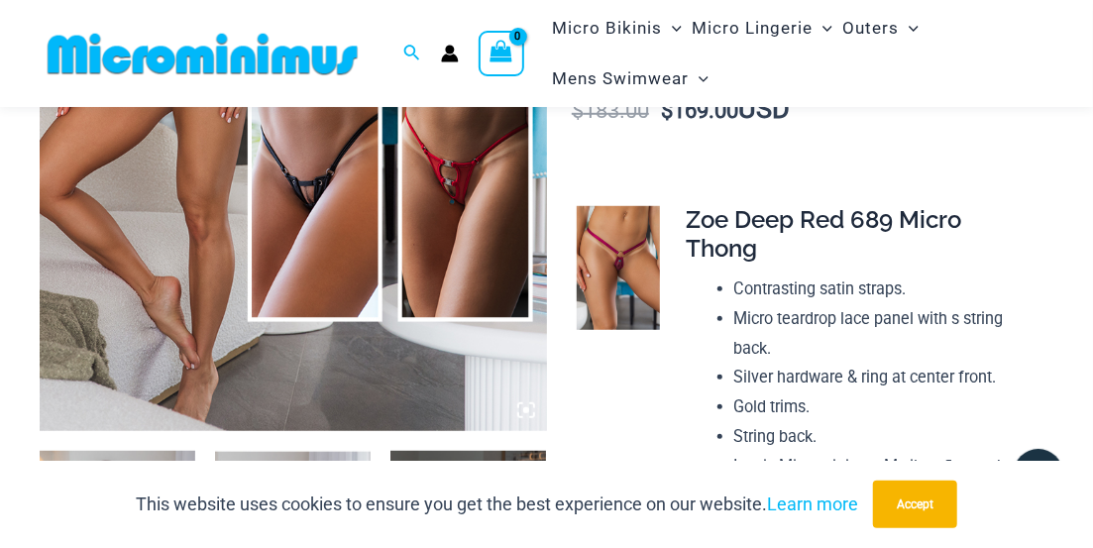
scroll to position [908, 0]
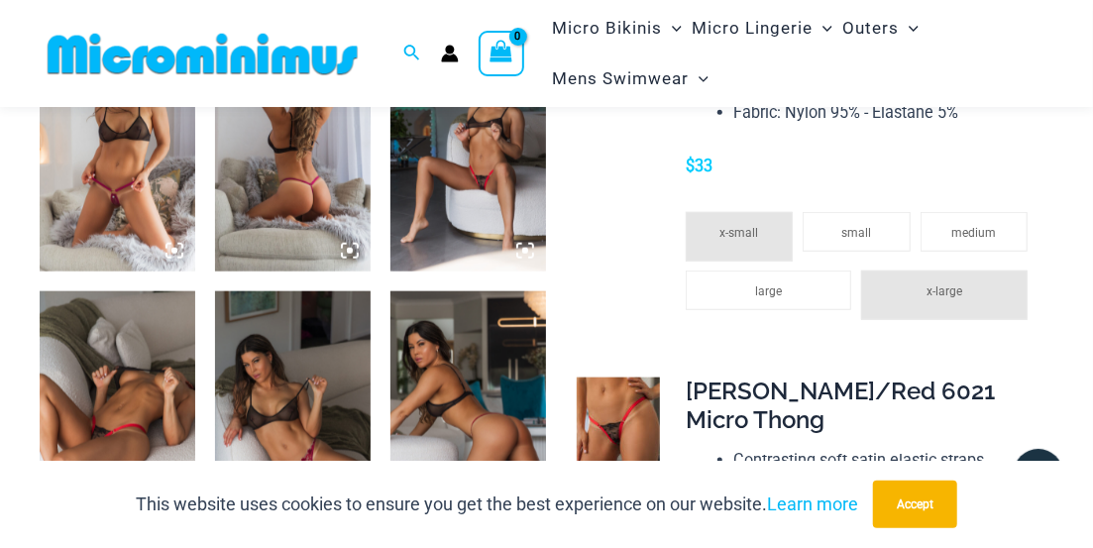
click at [128, 218] on img at bounding box center [118, 156] width 156 height 234
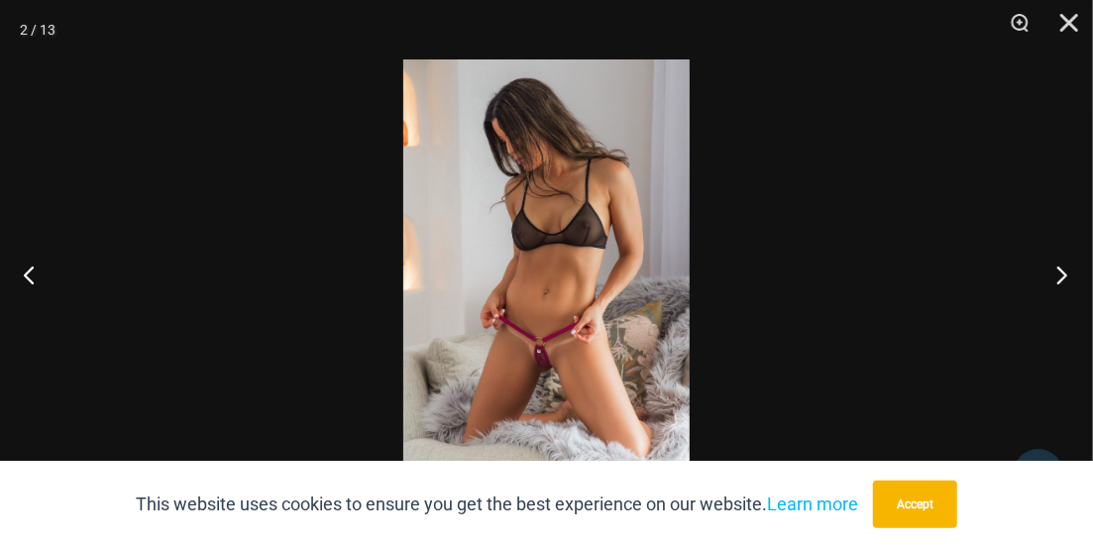
click at [1059, 269] on button "Next" at bounding box center [1056, 274] width 74 height 99
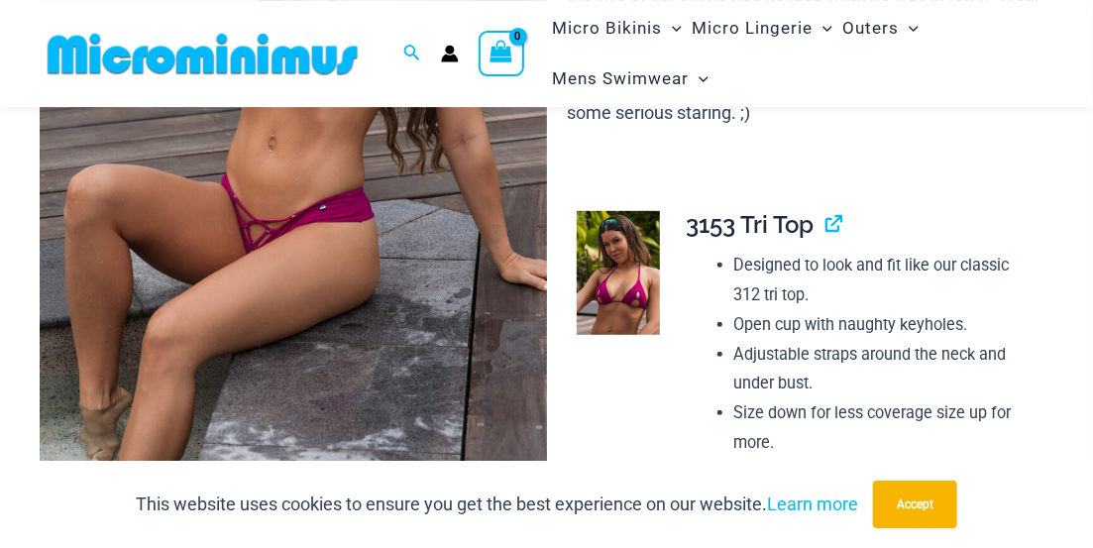
scroll to position [393, 0]
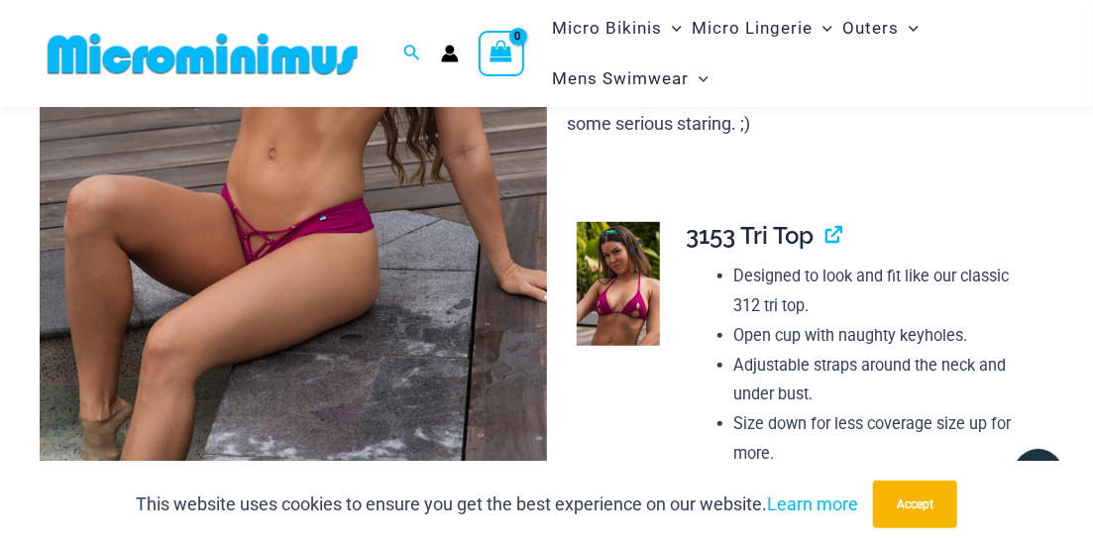
click at [628, 292] on img at bounding box center [618, 284] width 83 height 125
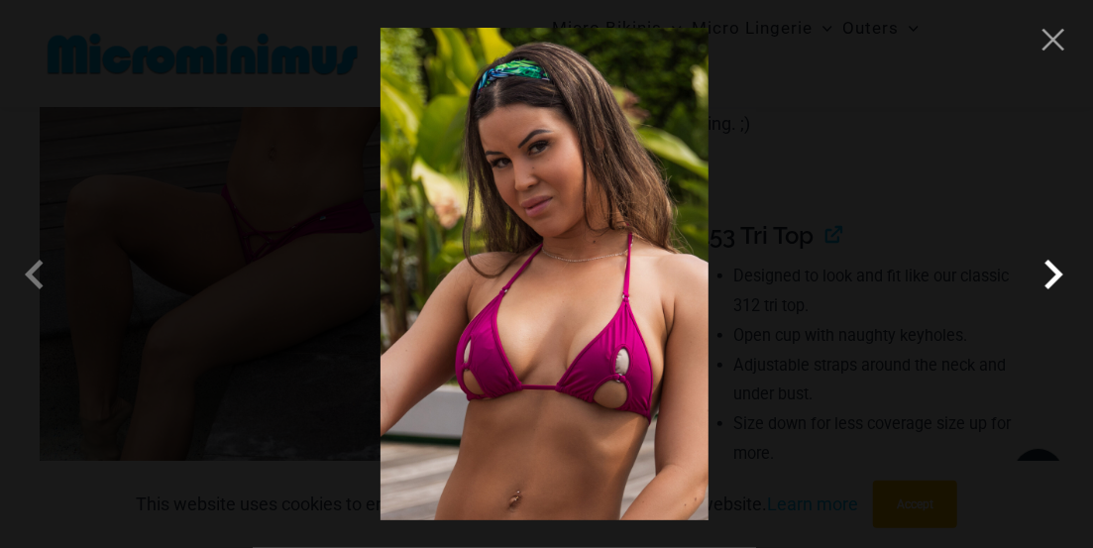
click at [1059, 285] on span at bounding box center [1053, 274] width 59 height 59
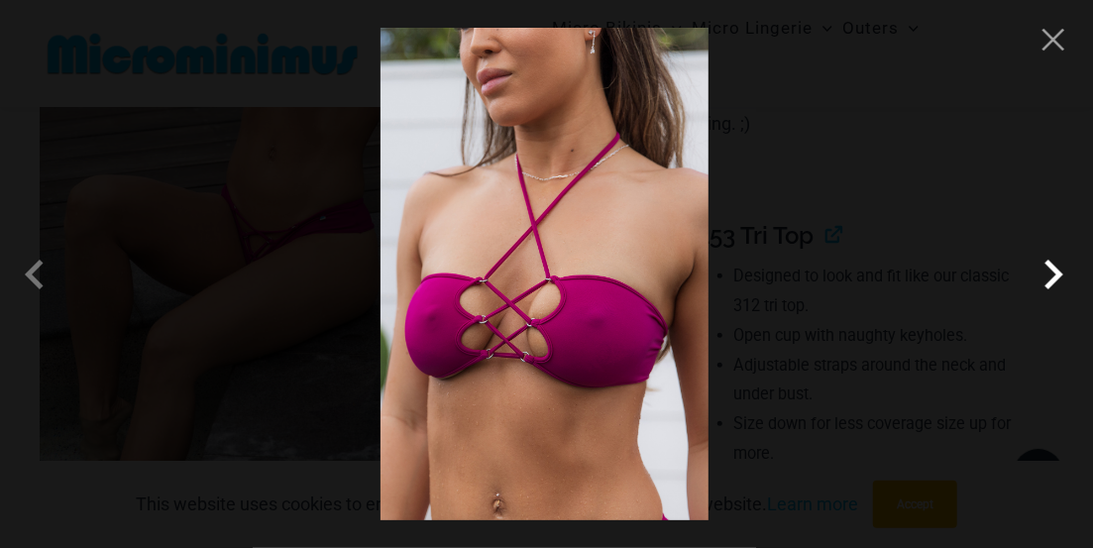
click at [1059, 285] on span at bounding box center [1053, 274] width 59 height 59
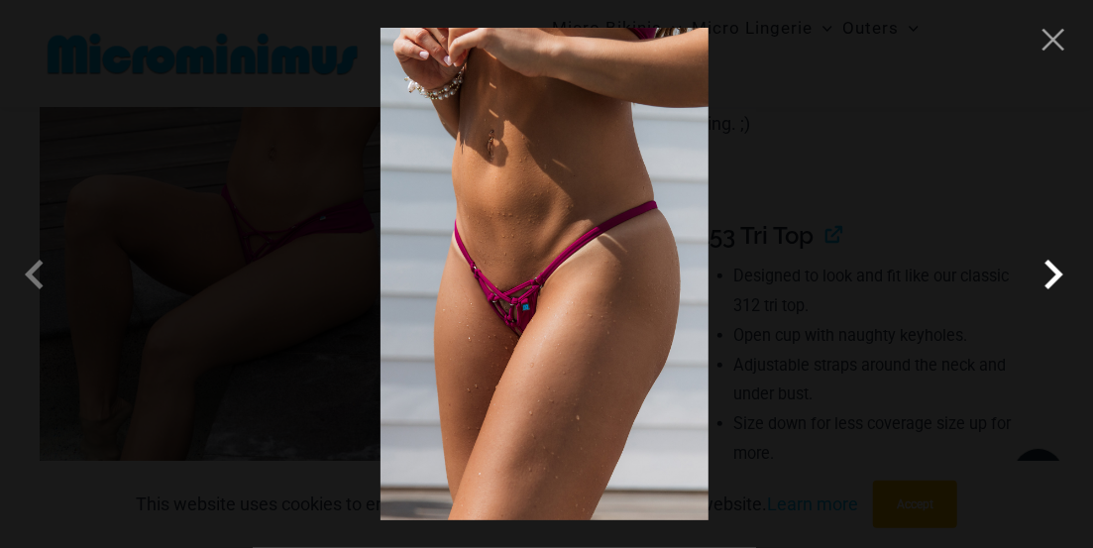
click at [1059, 285] on span at bounding box center [1053, 274] width 59 height 59
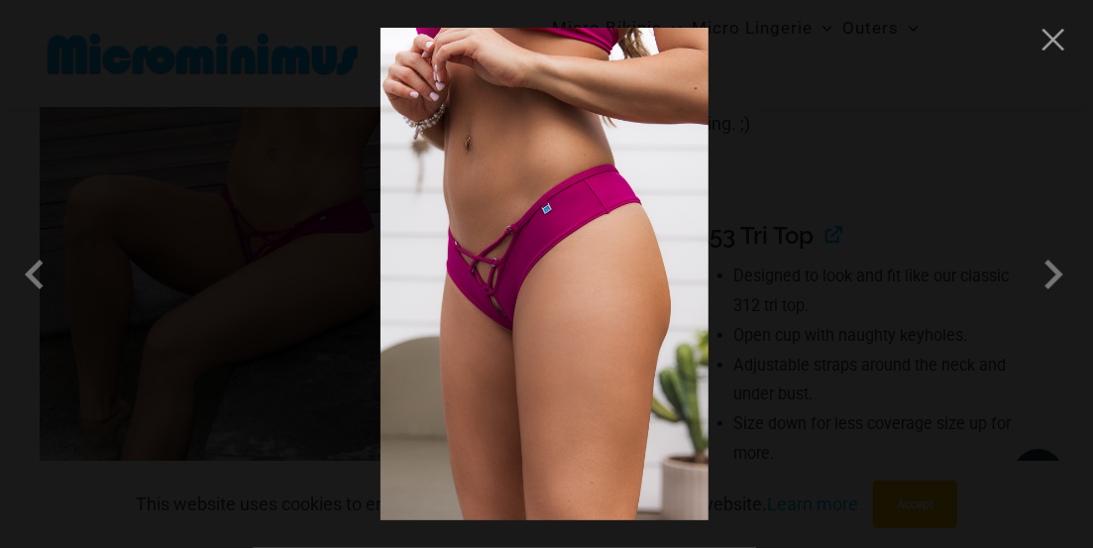
click at [1061, 56] on div at bounding box center [546, 274] width 1093 height 548
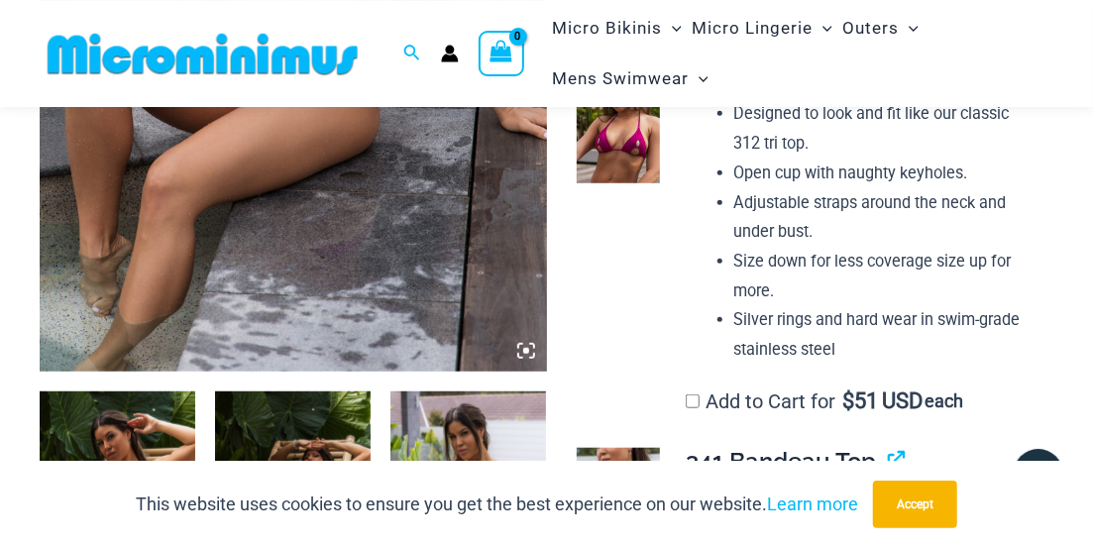
scroll to position [702, 0]
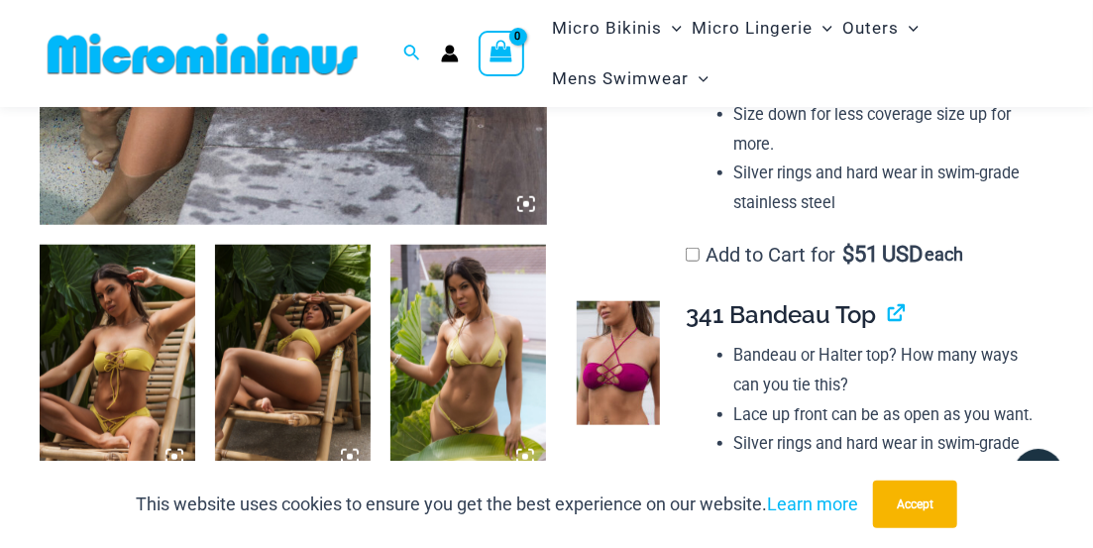
click at [121, 341] on img at bounding box center [118, 362] width 156 height 234
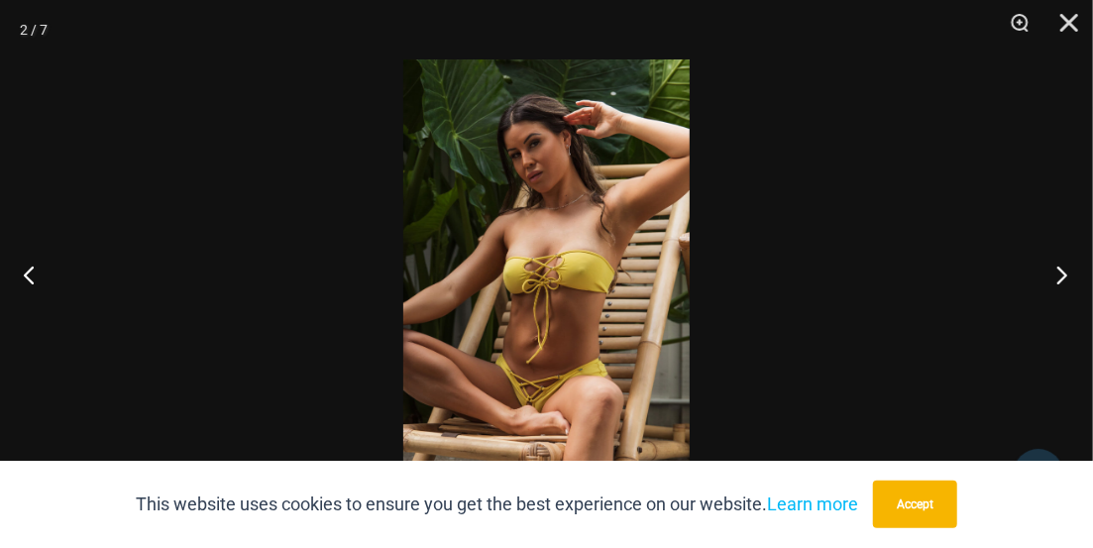
click at [1068, 279] on button "Next" at bounding box center [1056, 274] width 74 height 99
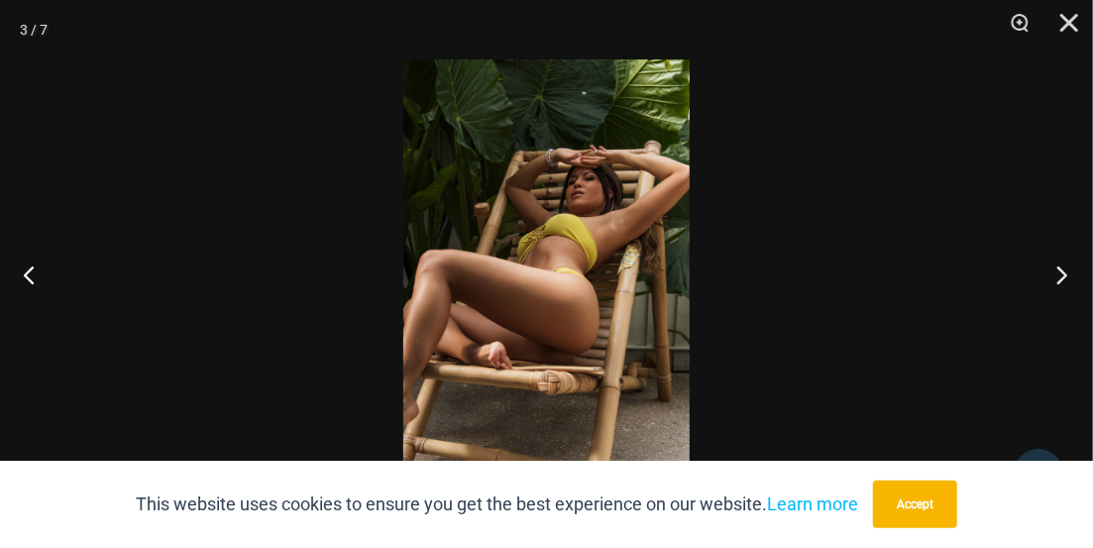
click at [1065, 262] on button "Next" at bounding box center [1056, 274] width 74 height 99
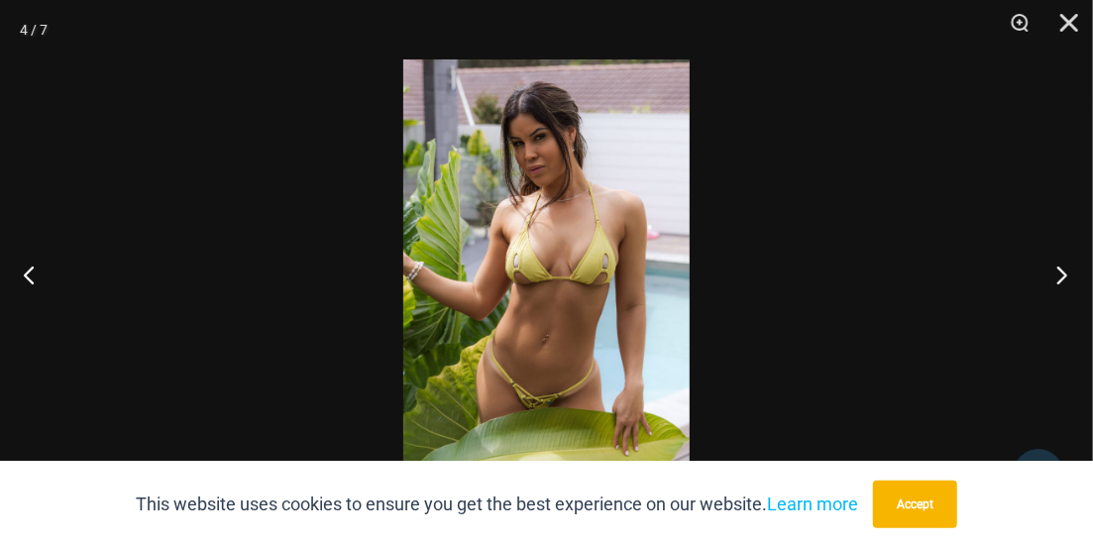
click at [1058, 288] on button "Next" at bounding box center [1056, 274] width 74 height 99
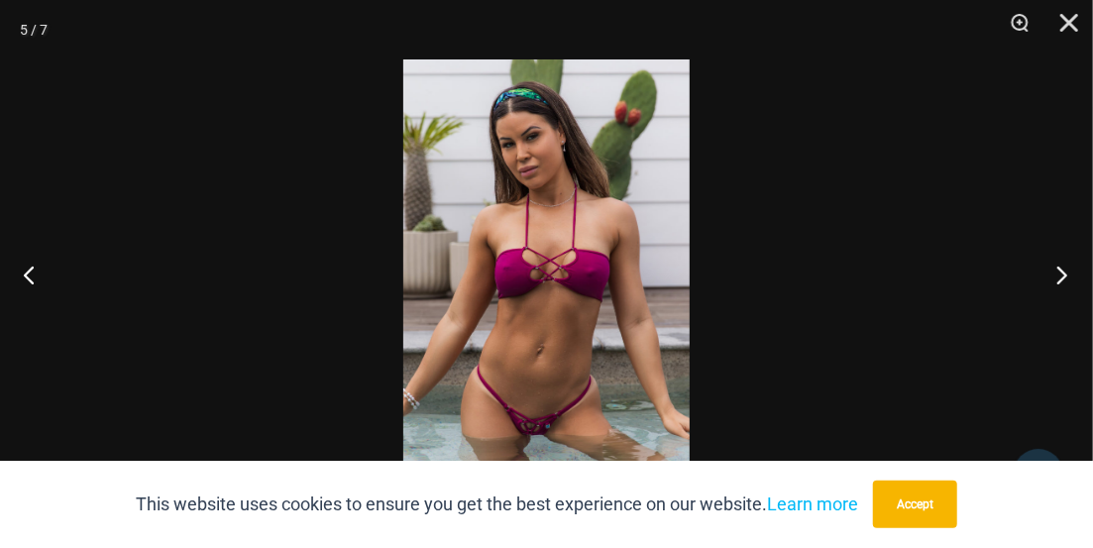
click at [1056, 281] on button "Next" at bounding box center [1056, 274] width 74 height 99
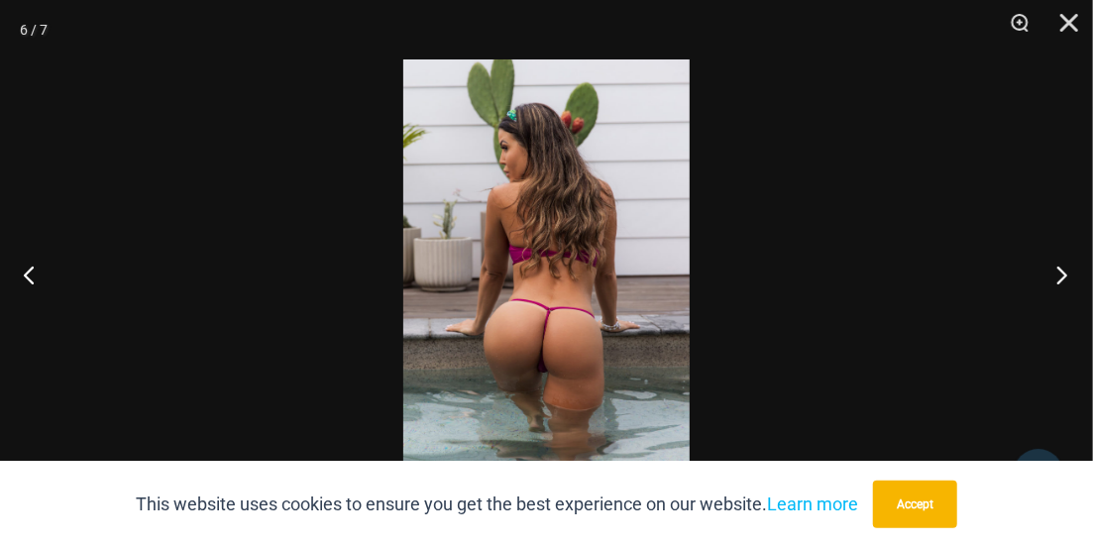
click at [1060, 272] on button "Next" at bounding box center [1056, 274] width 74 height 99
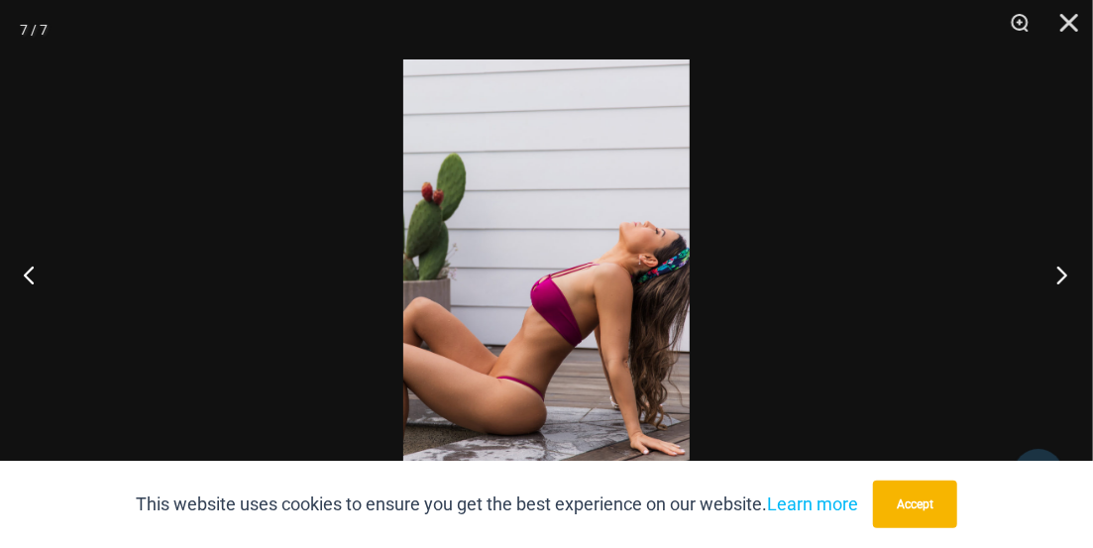
click at [1064, 273] on button "Next" at bounding box center [1056, 274] width 74 height 99
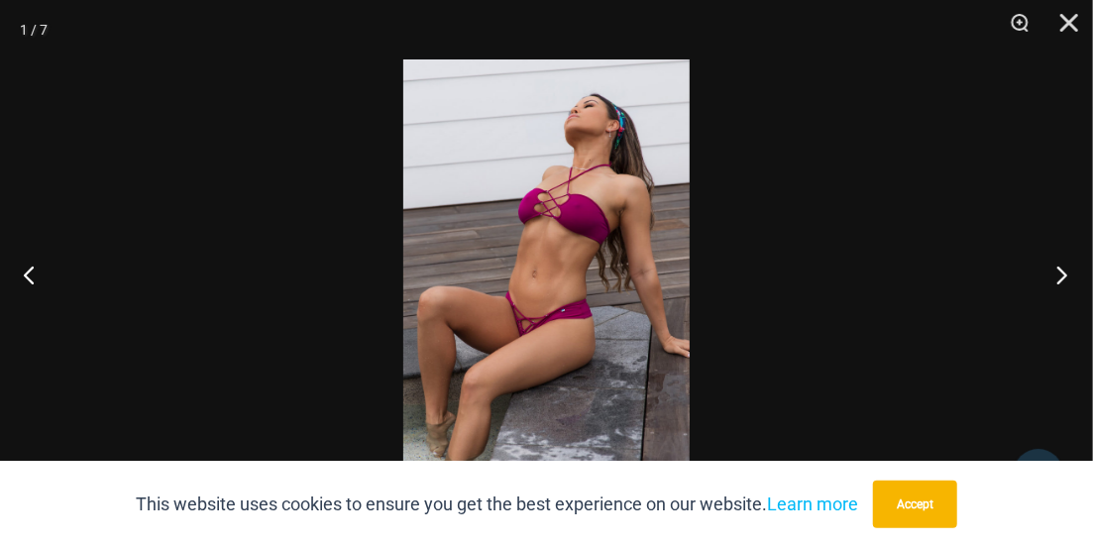
click at [1056, 277] on button "Next" at bounding box center [1056, 274] width 74 height 99
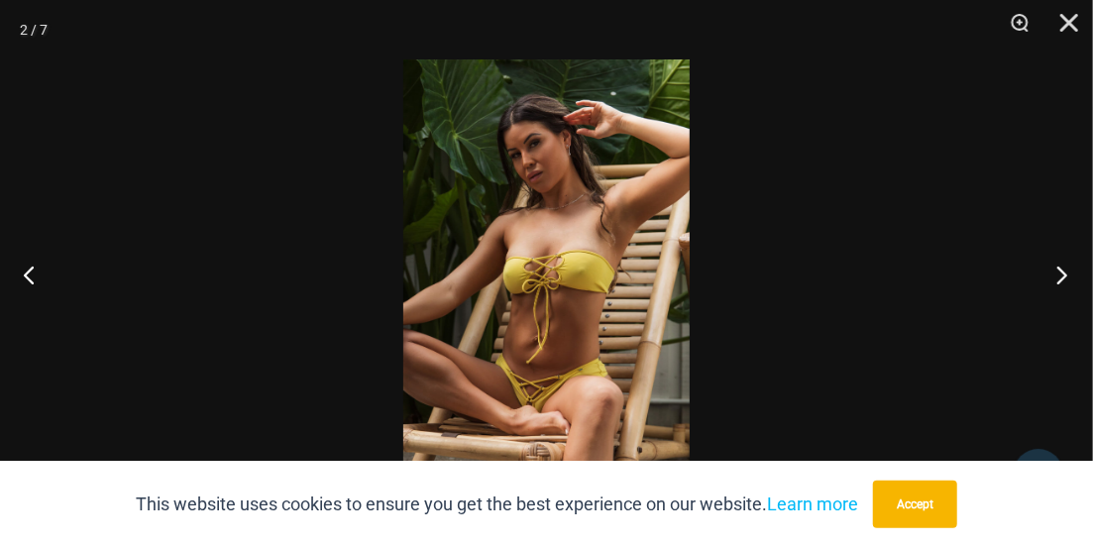
click at [1054, 275] on button "Next" at bounding box center [1056, 274] width 74 height 99
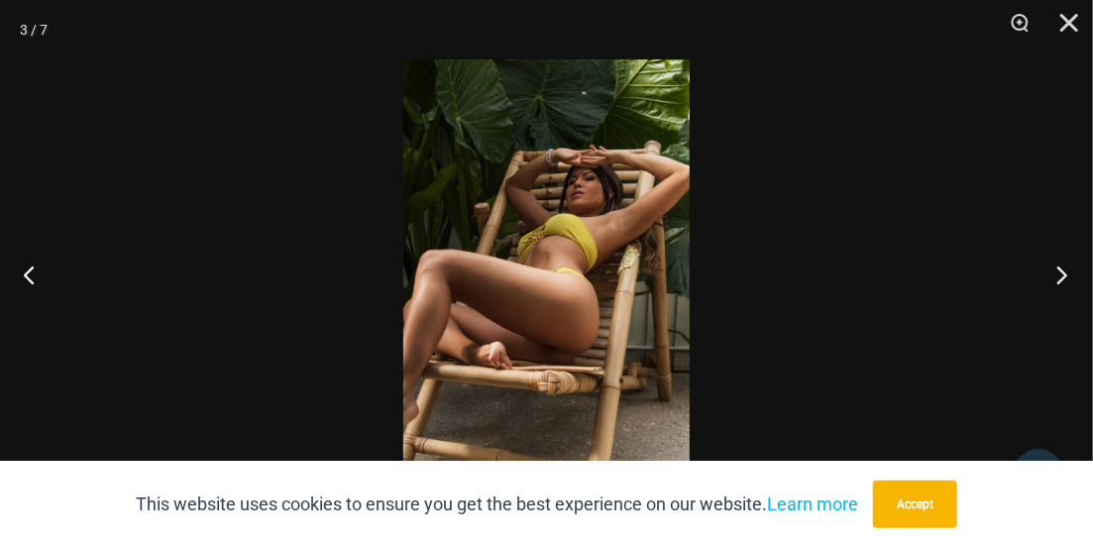
click at [1042, 276] on button "Next" at bounding box center [1056, 274] width 74 height 99
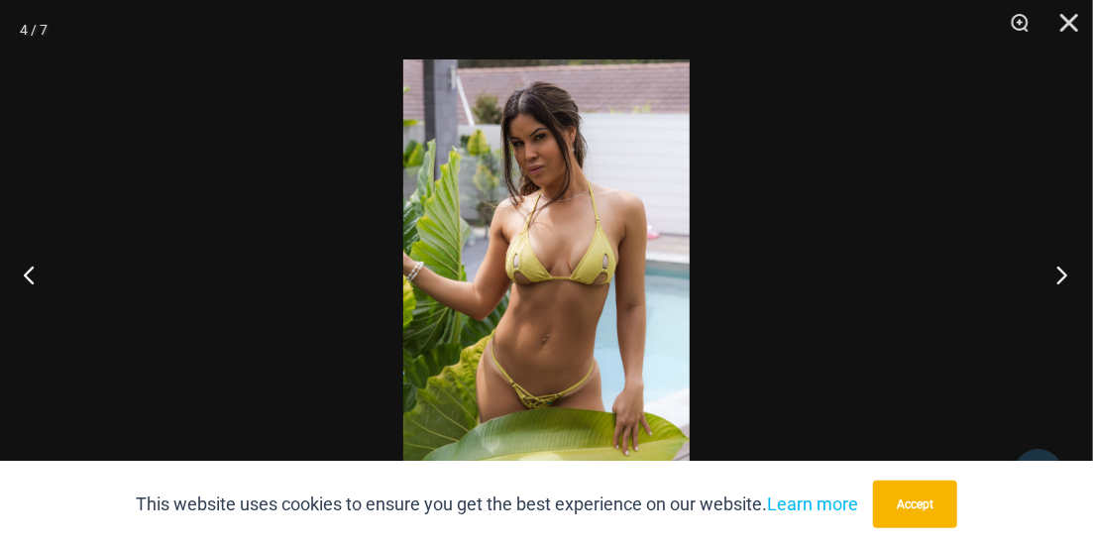
click at [1071, 277] on button "Next" at bounding box center [1056, 274] width 74 height 99
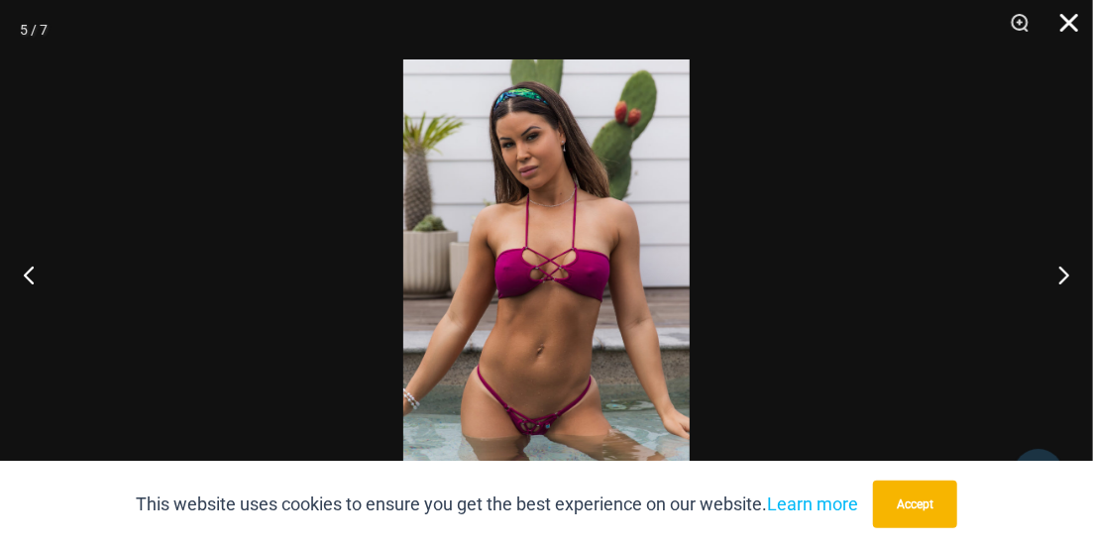
click at [1062, 25] on button "Close" at bounding box center [1063, 29] width 50 height 59
